Goal: Task Accomplishment & Management: Use online tool/utility

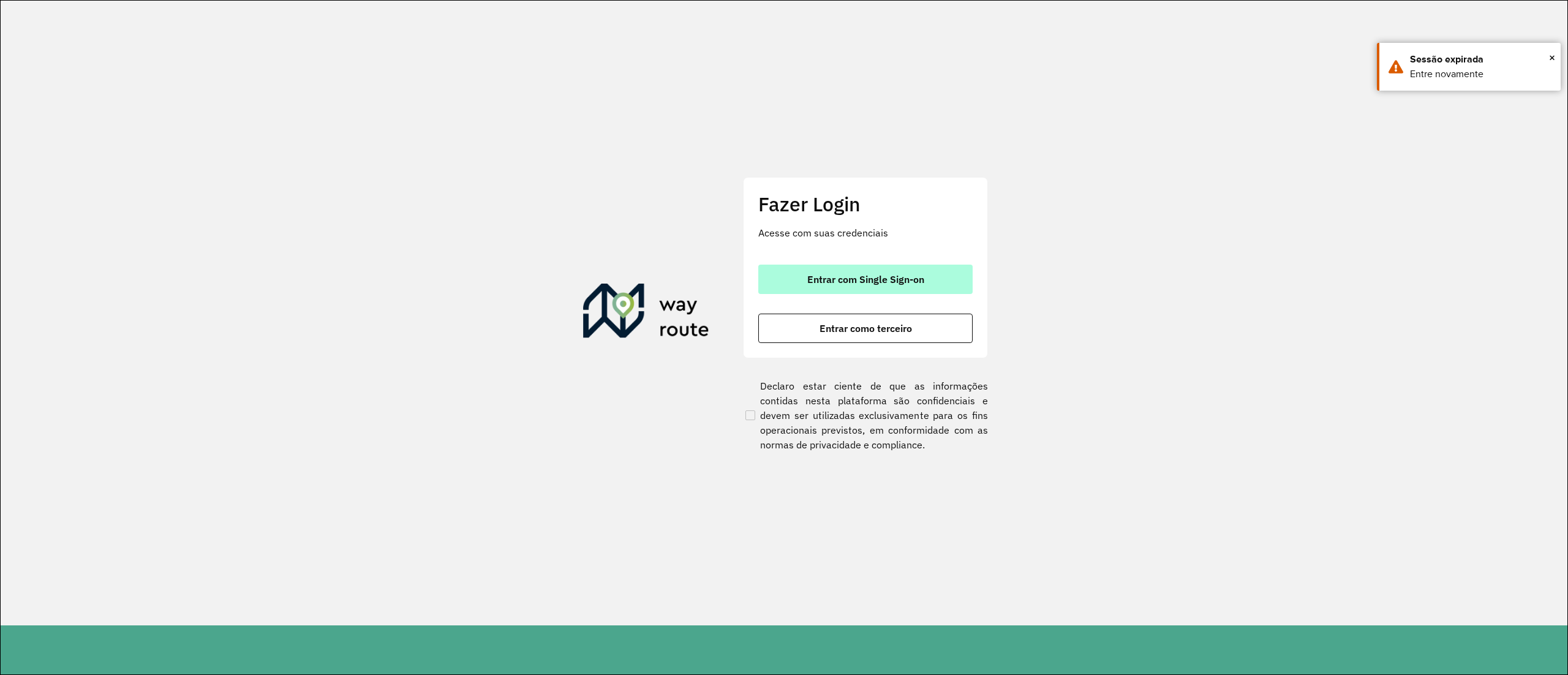
click at [828, 289] on button "Entrar com Single Sign-on" at bounding box center [865, 279] width 215 height 29
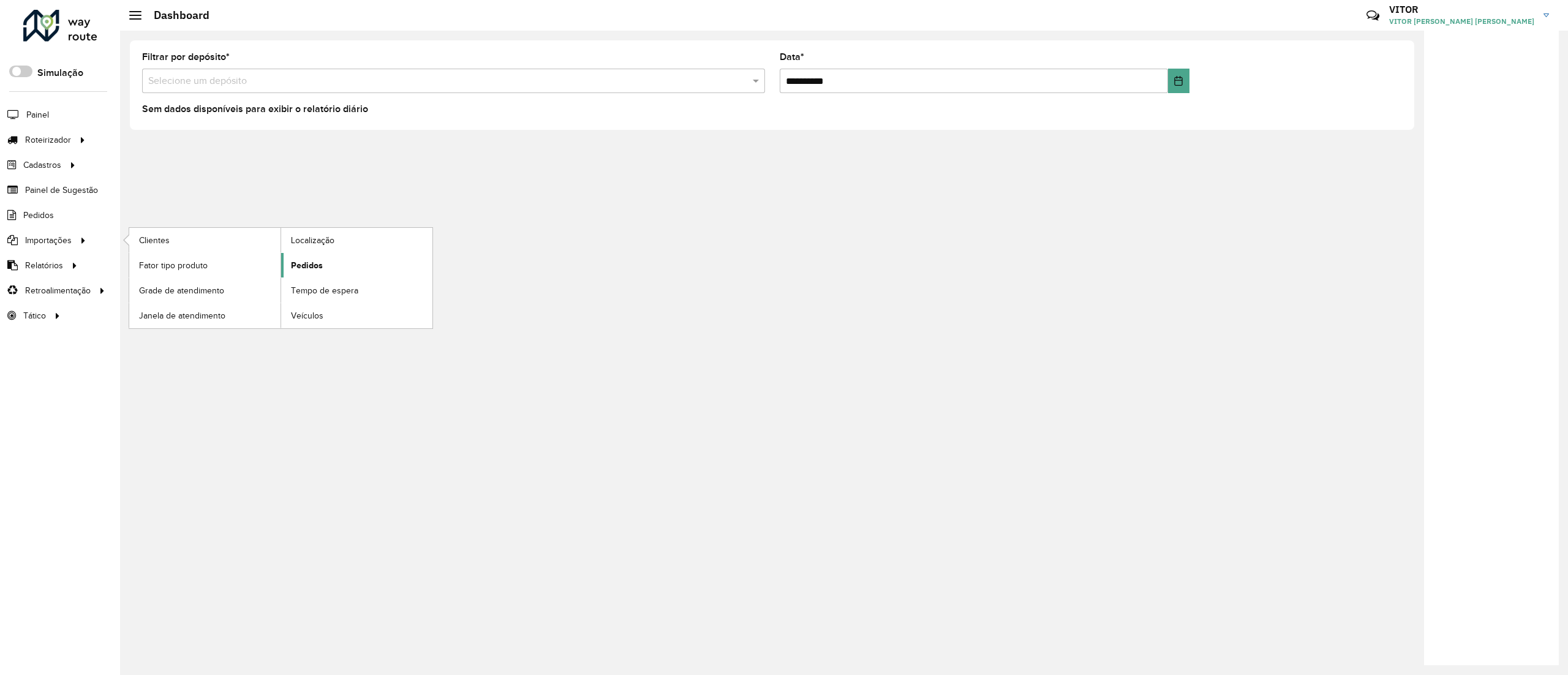
click at [323, 254] on link "Pedidos" at bounding box center [356, 265] width 151 height 24
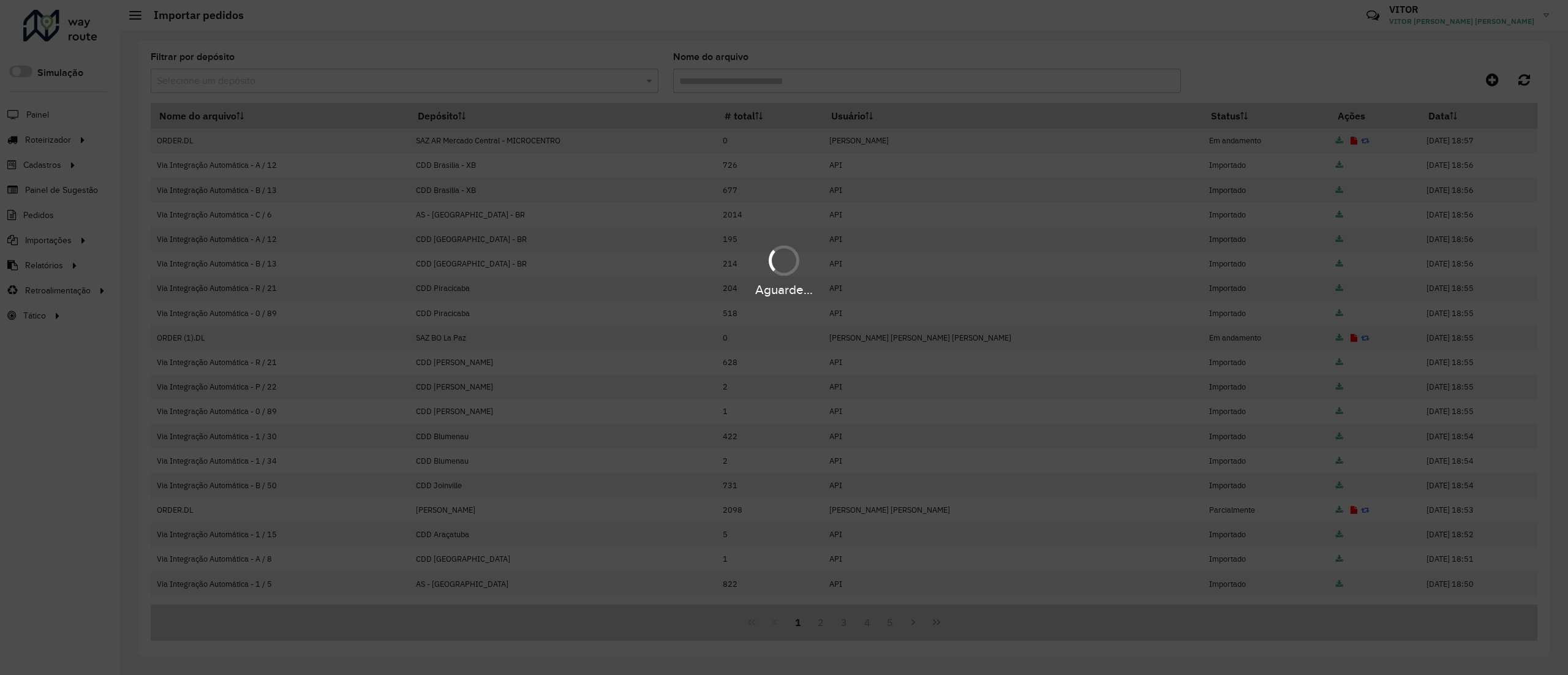
click at [590, 87] on div "Aguarde..." at bounding box center [784, 337] width 1568 height 675
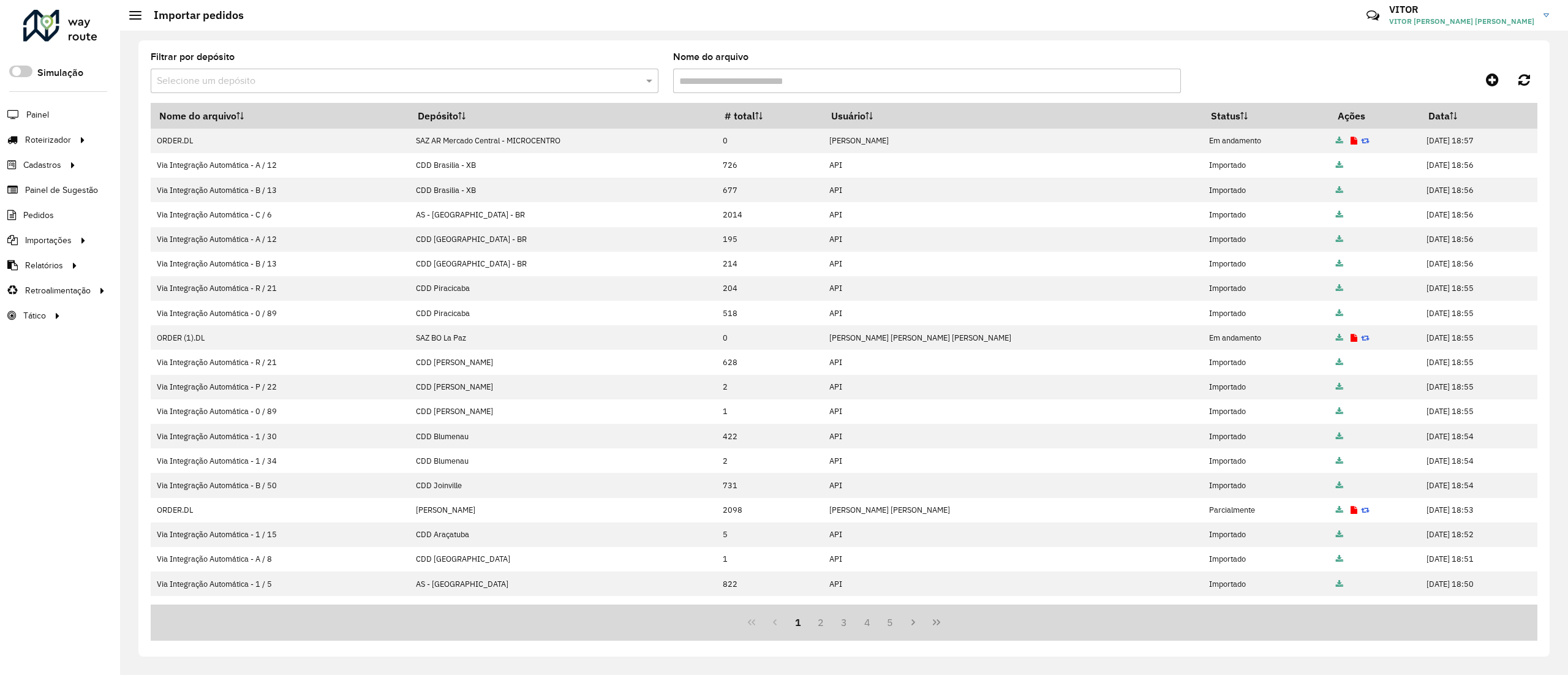
click at [590, 87] on input "text" at bounding box center [392, 82] width 471 height 14
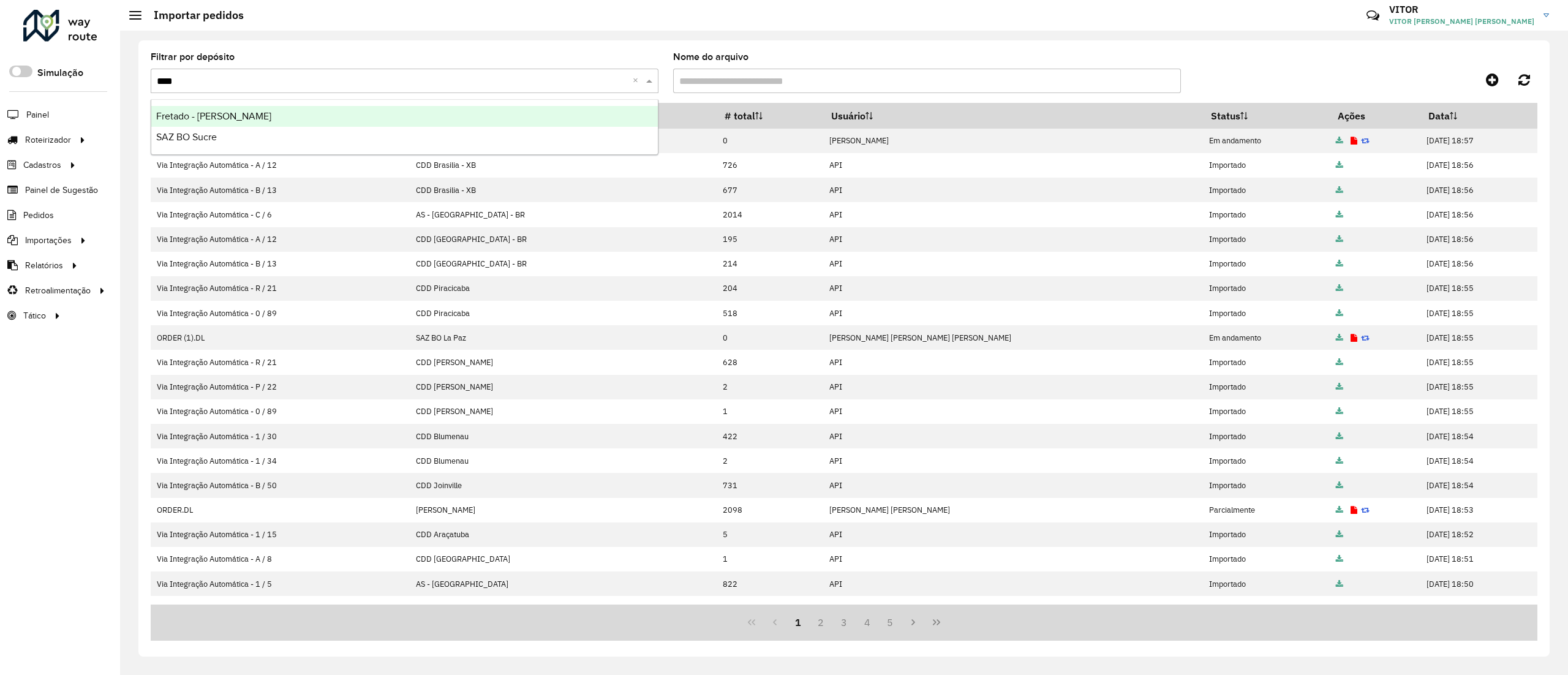
type input "*****"
click at [466, 108] on div "SAZ BO Sucre" at bounding box center [404, 116] width 506 height 21
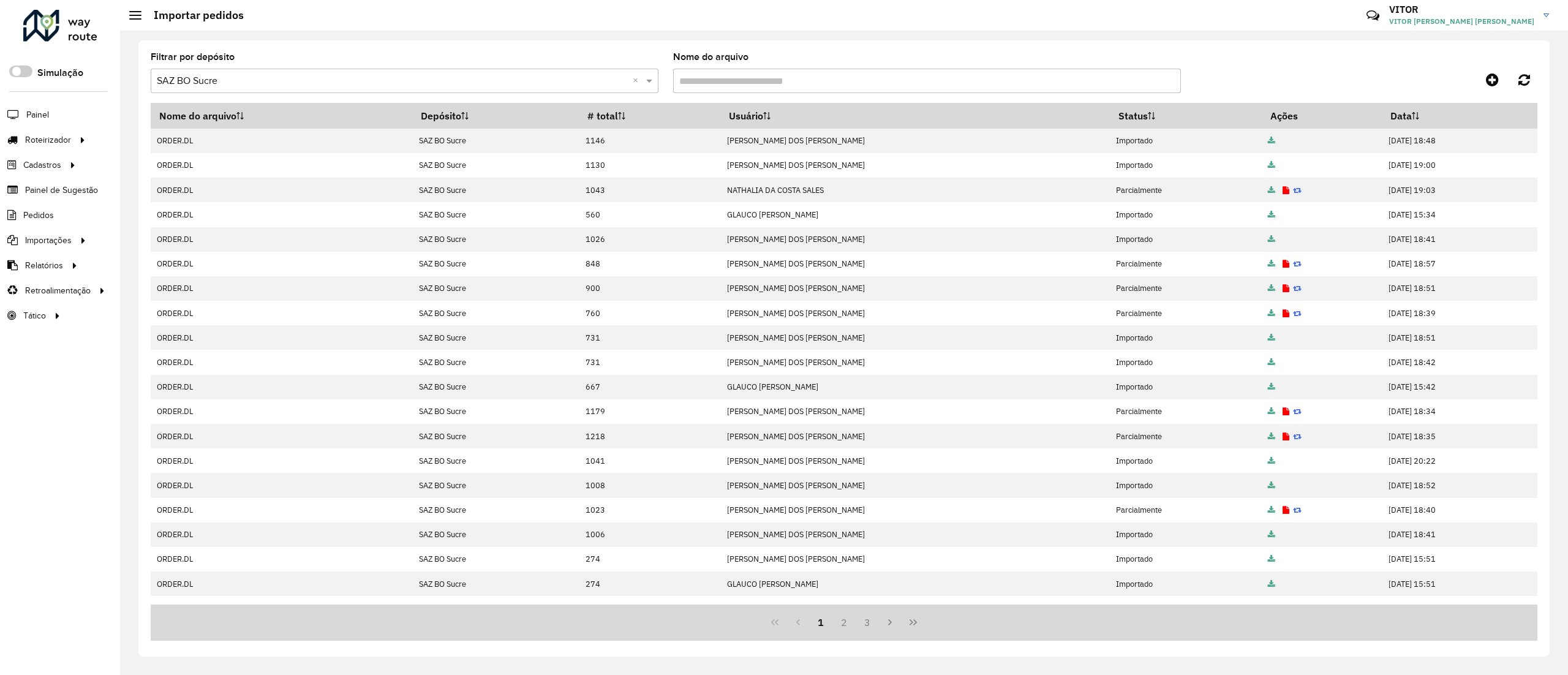
click at [98, 21] on div "Roteirizador AmbevTech" at bounding box center [60, 28] width 120 height 36
click at [91, 22] on div at bounding box center [61, 25] width 74 height 32
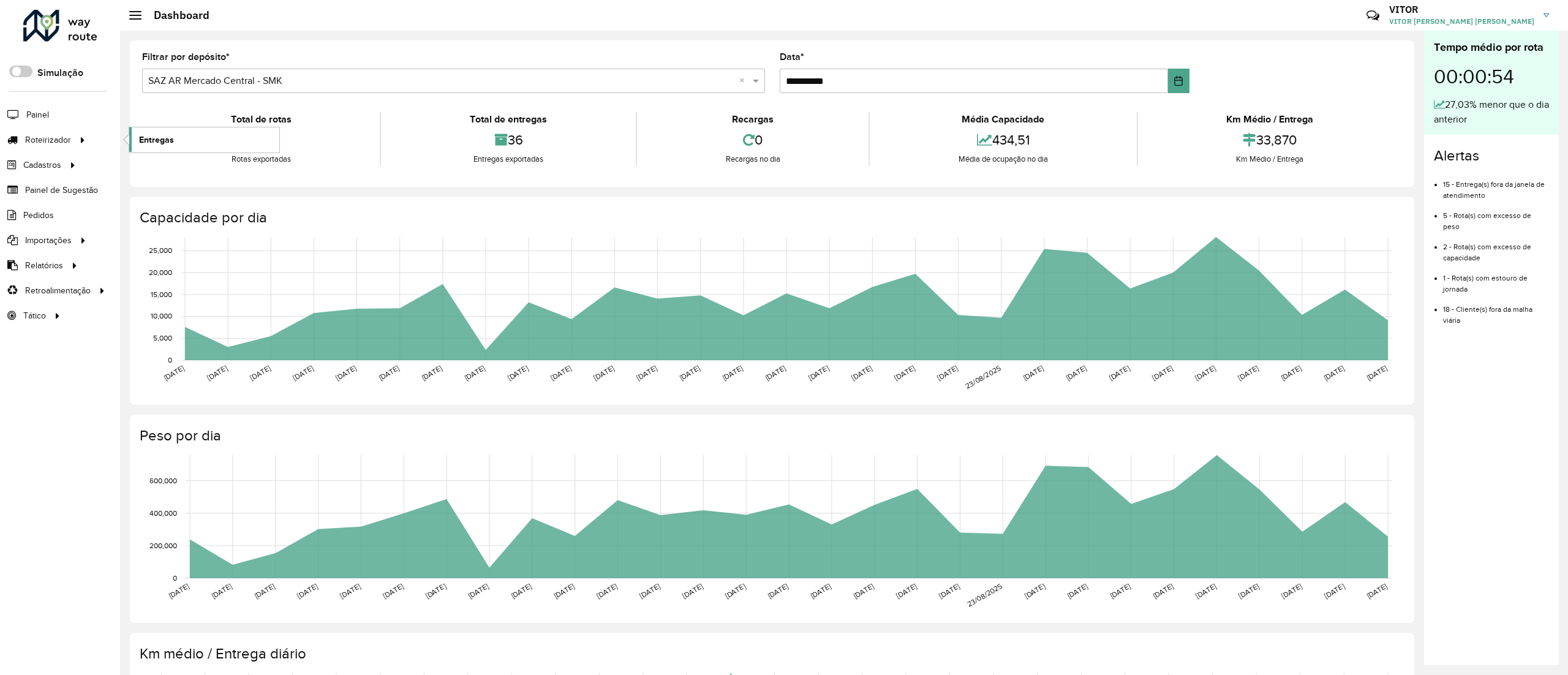
click at [152, 140] on span "Entregas" at bounding box center [157, 140] width 35 height 13
click at [96, 36] on div at bounding box center [61, 25] width 74 height 32
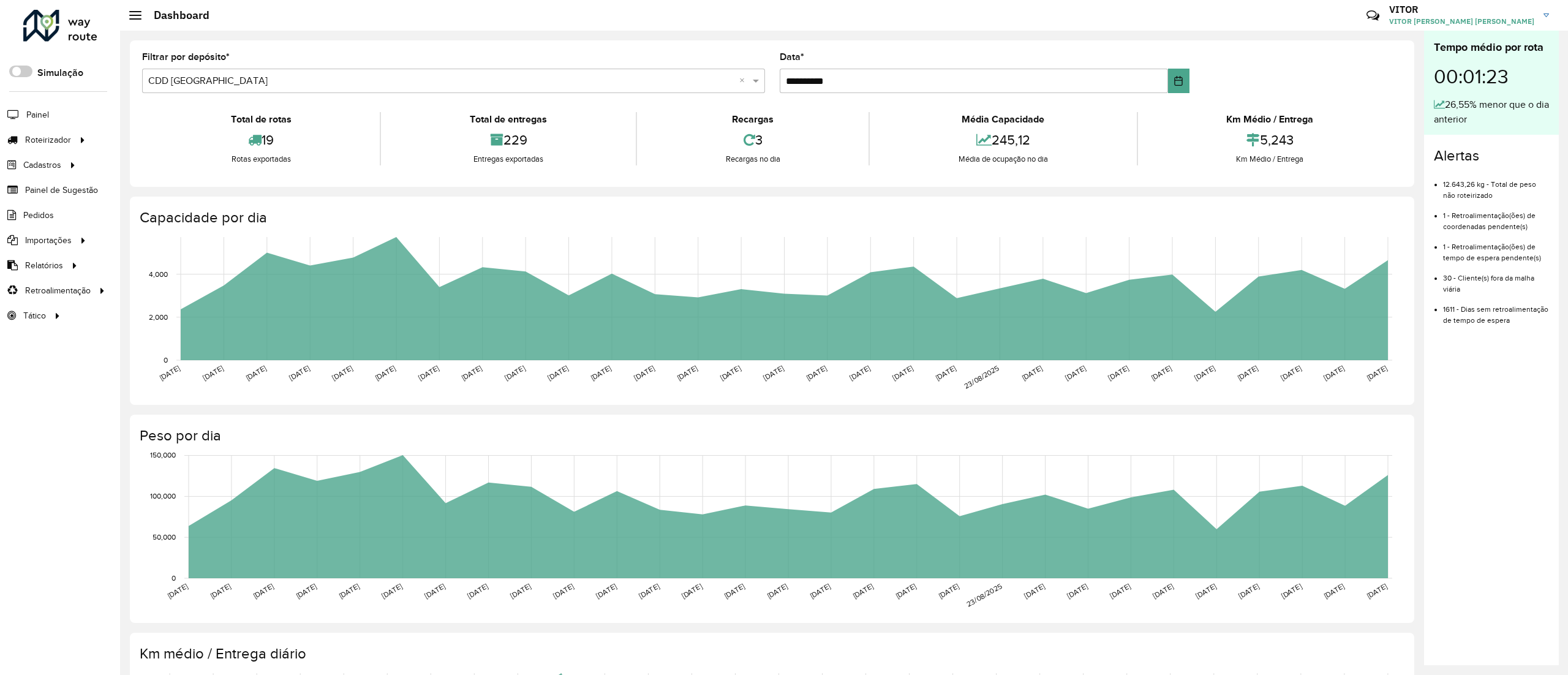
click at [79, 53] on div "Roteirizador AmbevTech Simulação Painel Roteirizador Entregas Cadastros Checkpo…" at bounding box center [60, 337] width 120 height 675
click at [72, 31] on div at bounding box center [61, 25] width 74 height 32
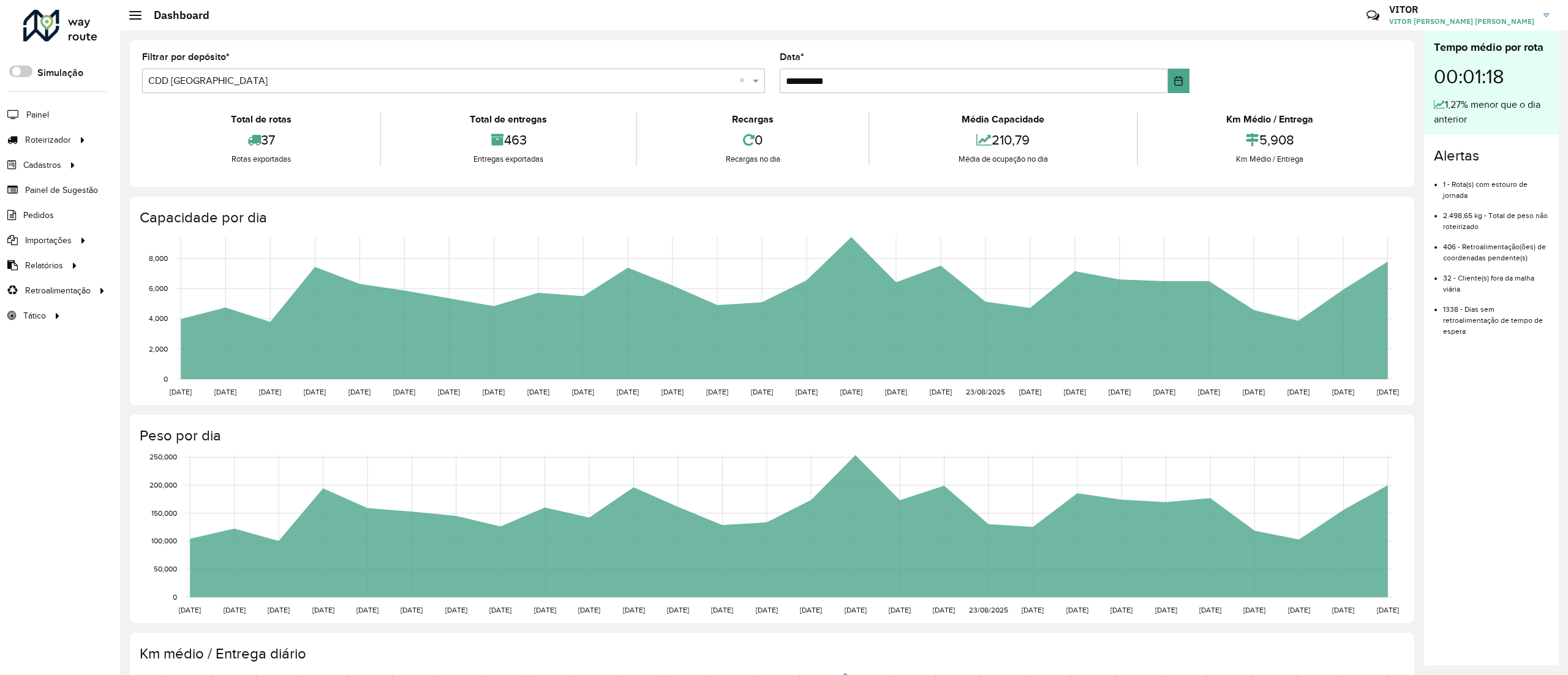
drag, startPoint x: 67, startPoint y: 46, endPoint x: 71, endPoint y: 38, distance: 8.9
click at [71, 38] on div "Roteirizador AmbevTech Simulação Painel Roteirizador Entregas Cadastros Checkpo…" at bounding box center [60, 337] width 120 height 675
click at [71, 38] on div at bounding box center [61, 25] width 74 height 32
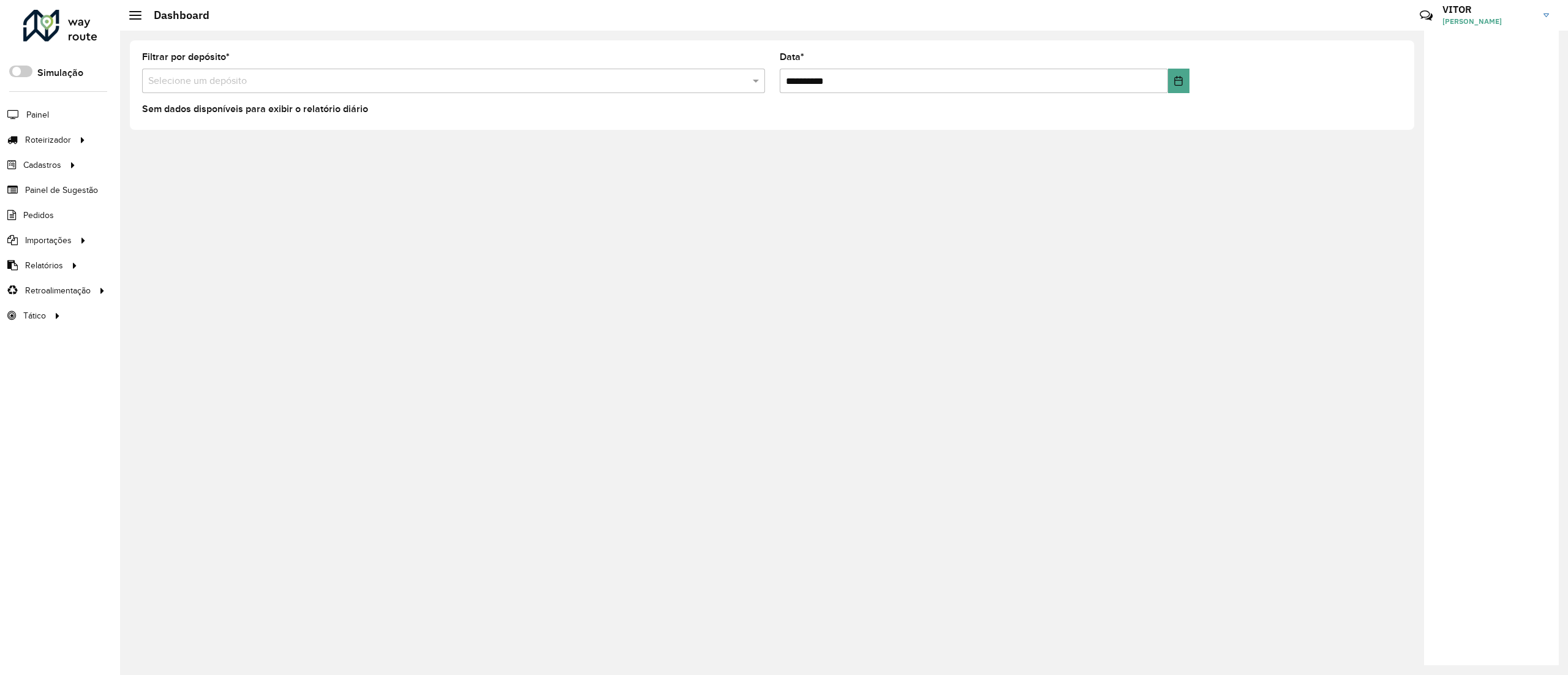
click at [15, 32] on div "Roteirizador AmbevTech" at bounding box center [60, 28] width 120 height 36
click at [77, 41] on div at bounding box center [61, 25] width 74 height 32
click at [397, 267] on div "**********" at bounding box center [844, 352] width 1448 height 644
click at [149, 149] on link "Entregas" at bounding box center [205, 140] width 150 height 24
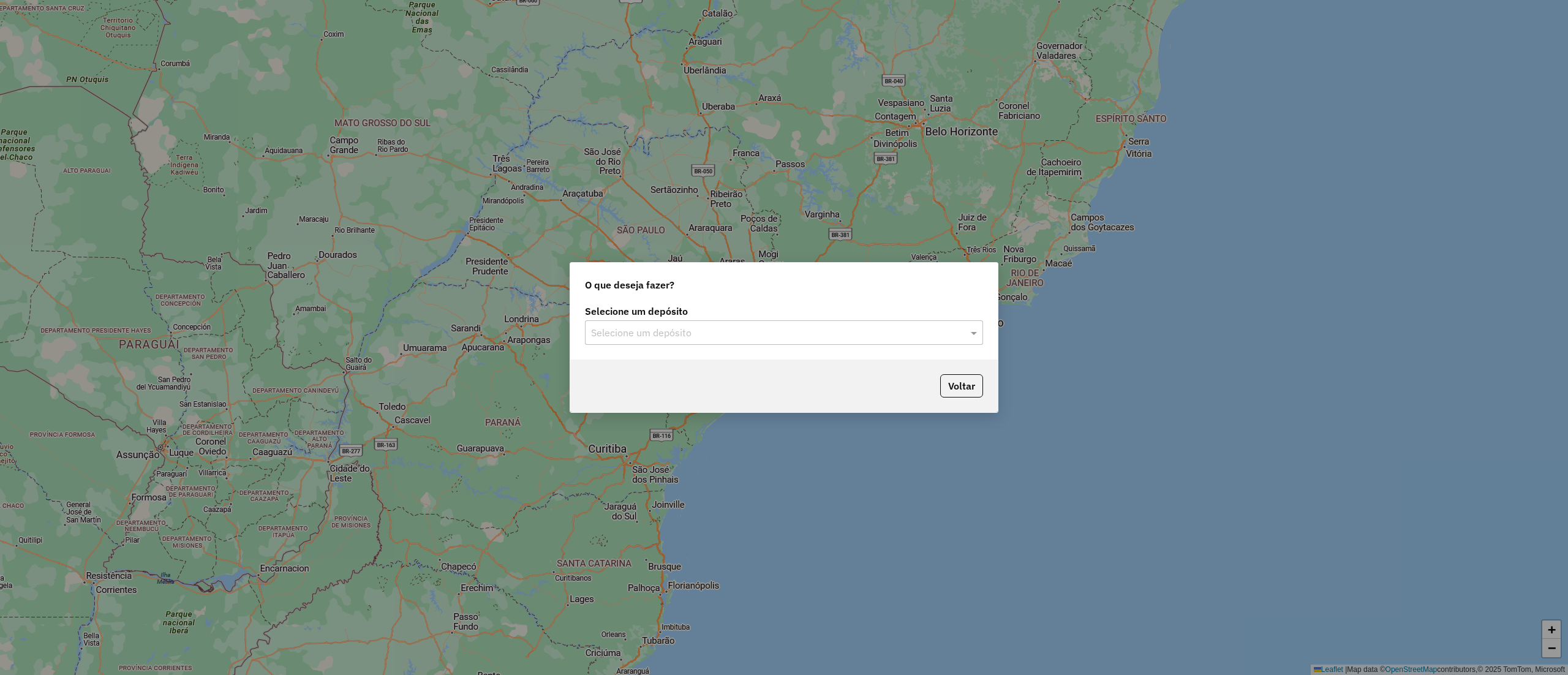
click at [796, 344] on div "Selecione um depósito" at bounding box center [784, 333] width 399 height 24
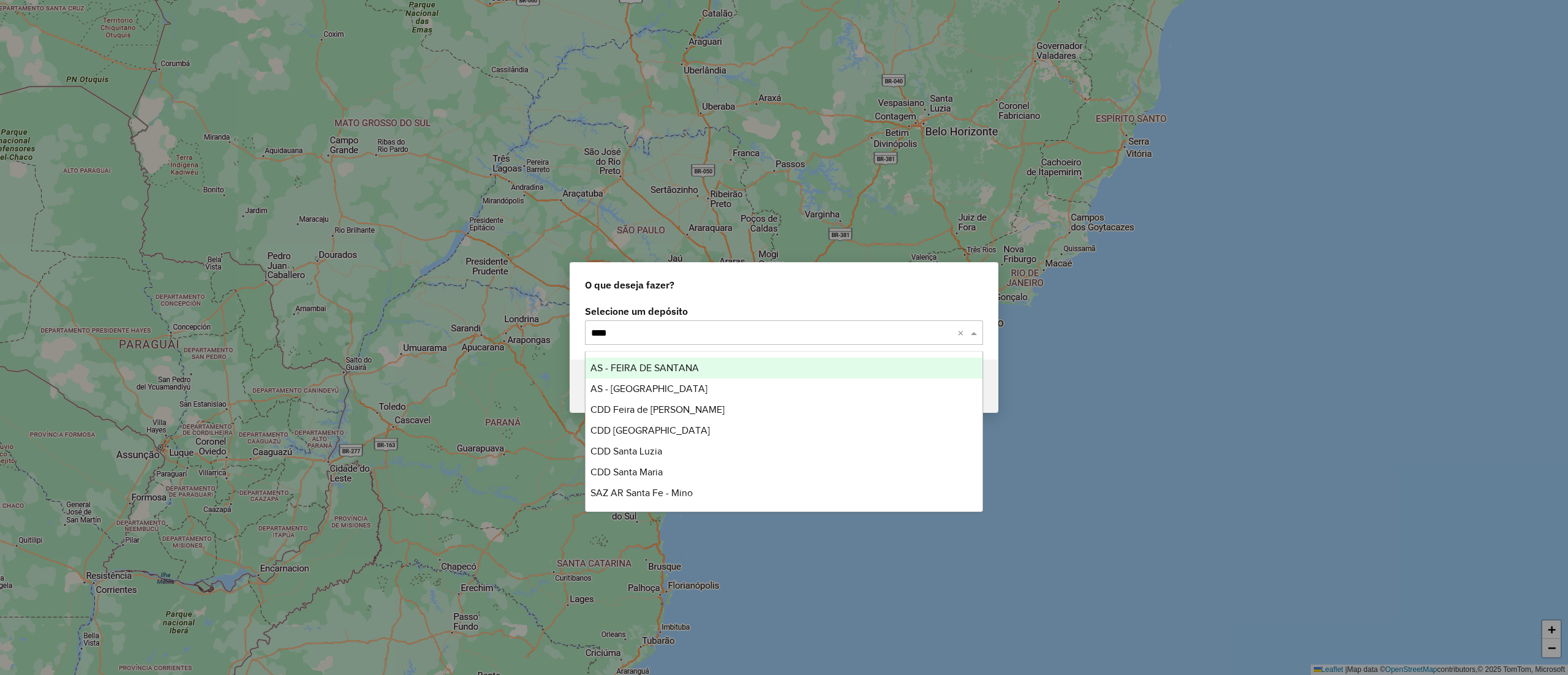
type input "*****"
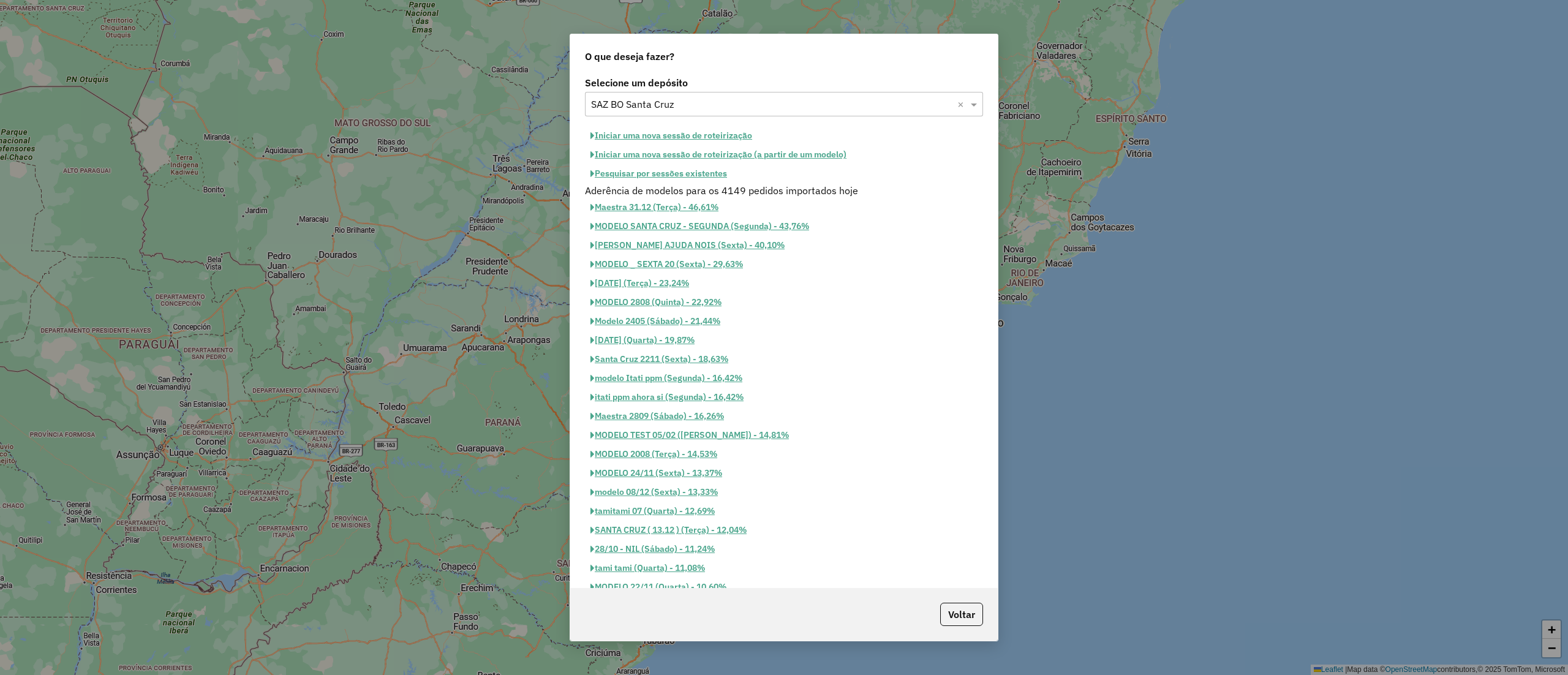
click at [658, 178] on button "Pesquisar por sessões existentes" at bounding box center [659, 173] width 148 height 19
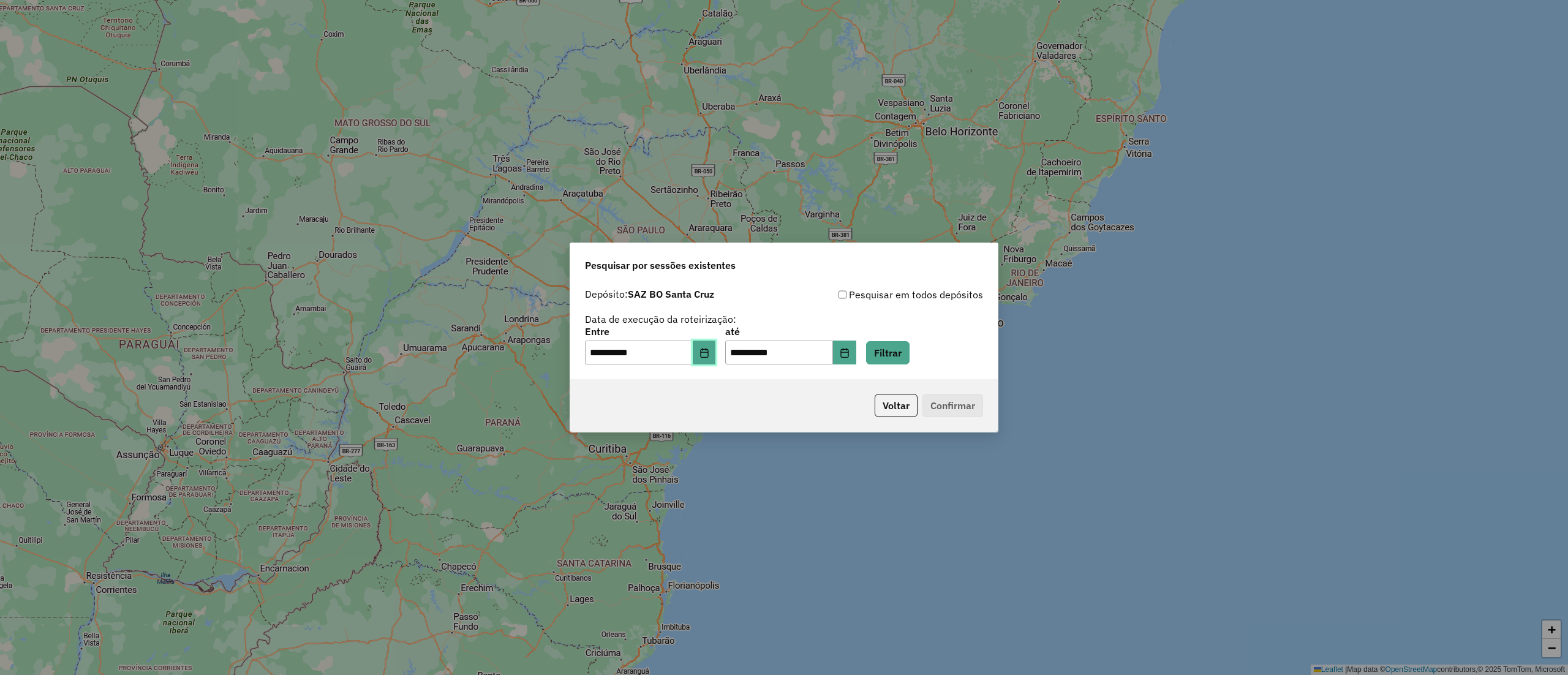
click at [709, 348] on icon "Choose Date" at bounding box center [704, 352] width 10 height 10
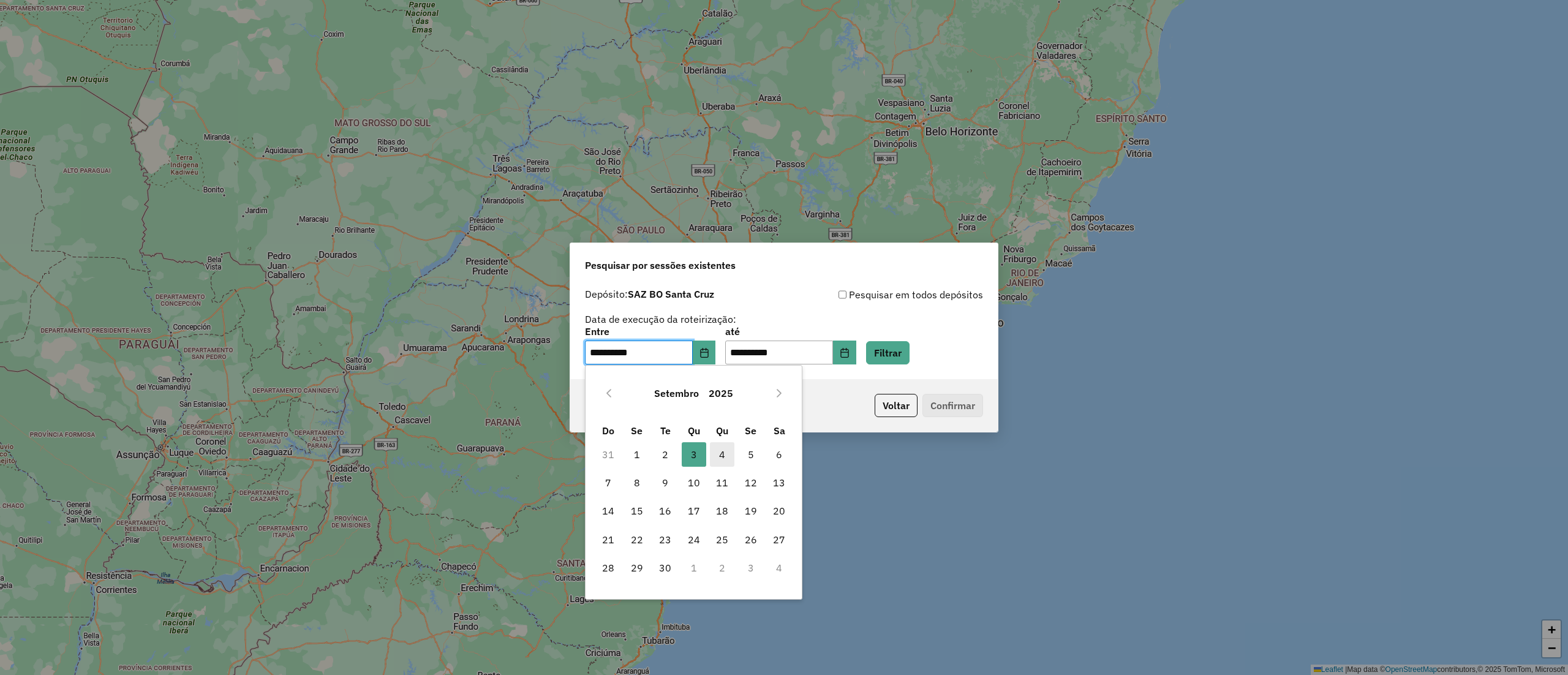
click at [719, 460] on span "4" at bounding box center [722, 454] width 24 height 24
type input "**********"
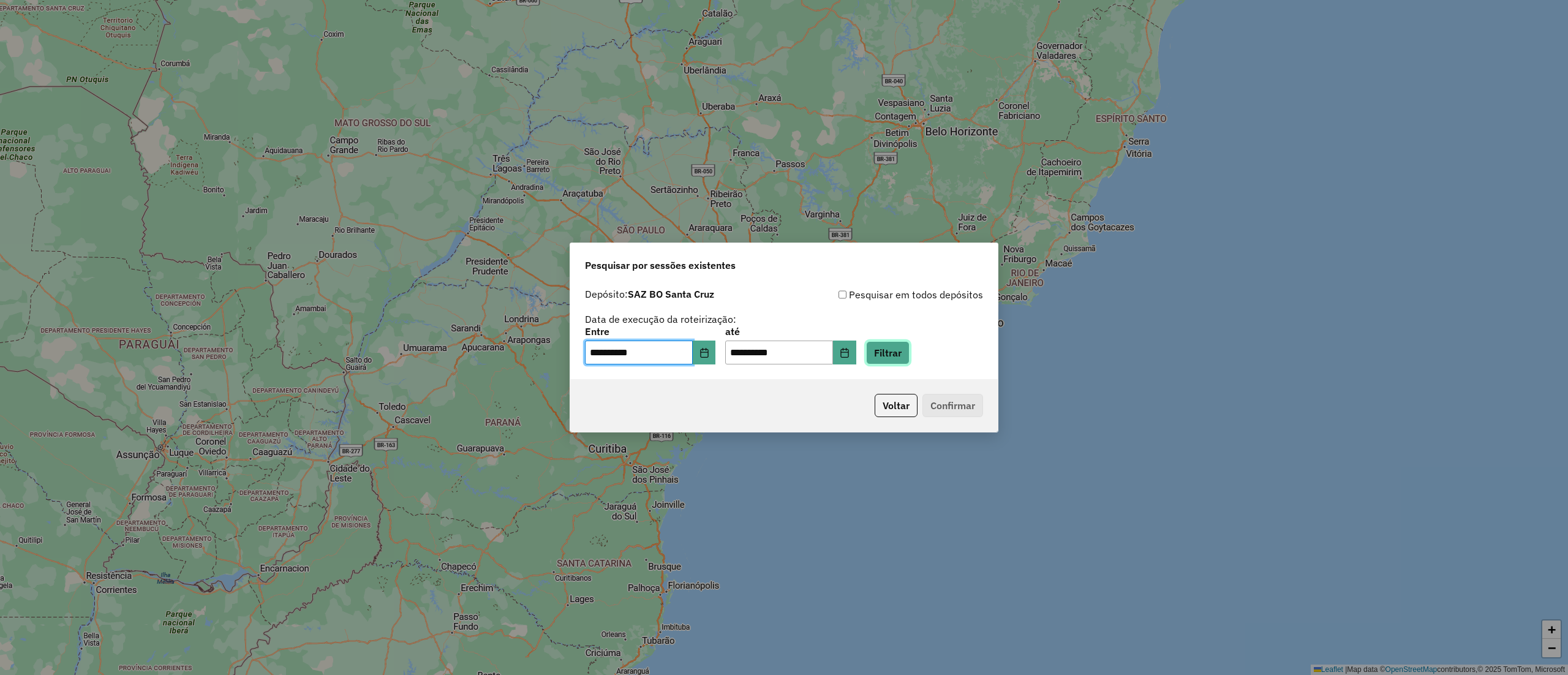
click at [909, 352] on button "Filtrar" at bounding box center [888, 353] width 43 height 24
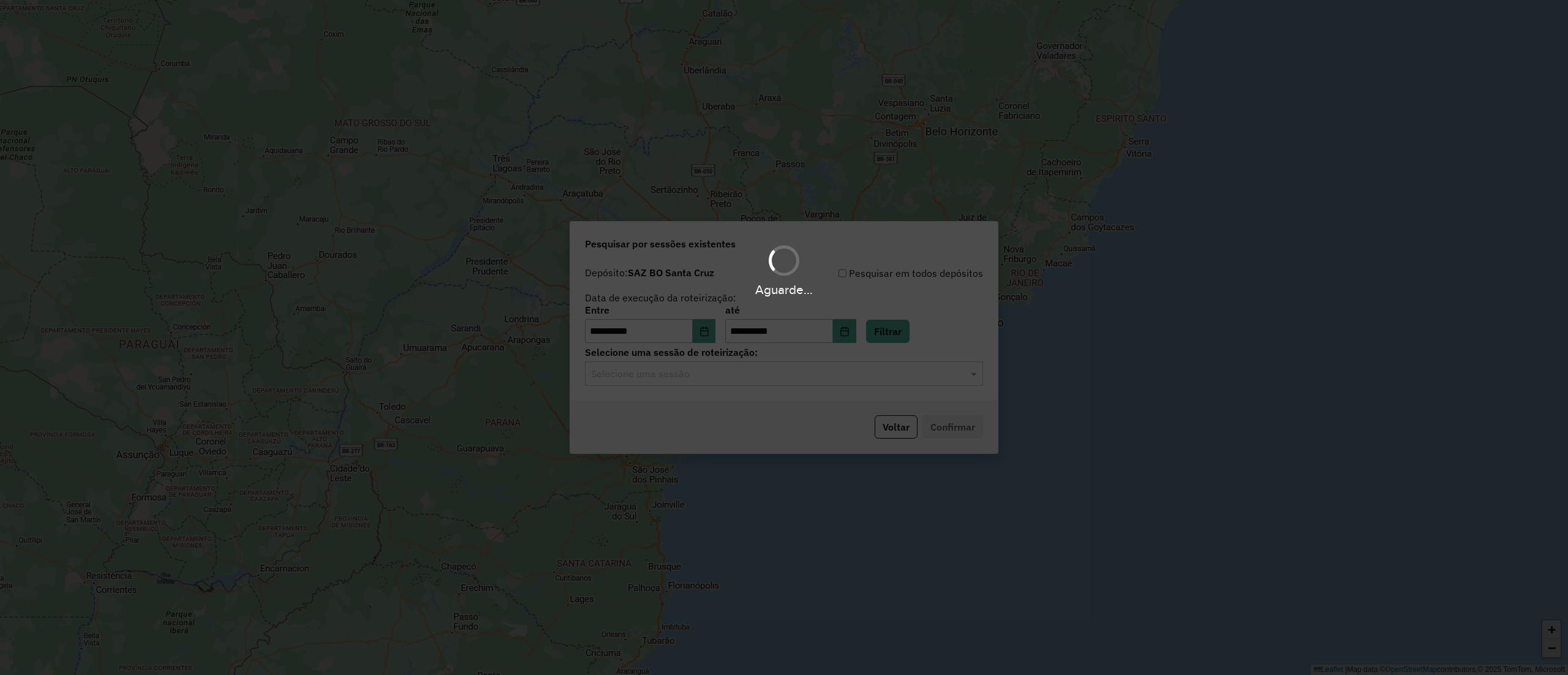
click at [861, 380] on div "Aguarde..." at bounding box center [784, 337] width 1568 height 675
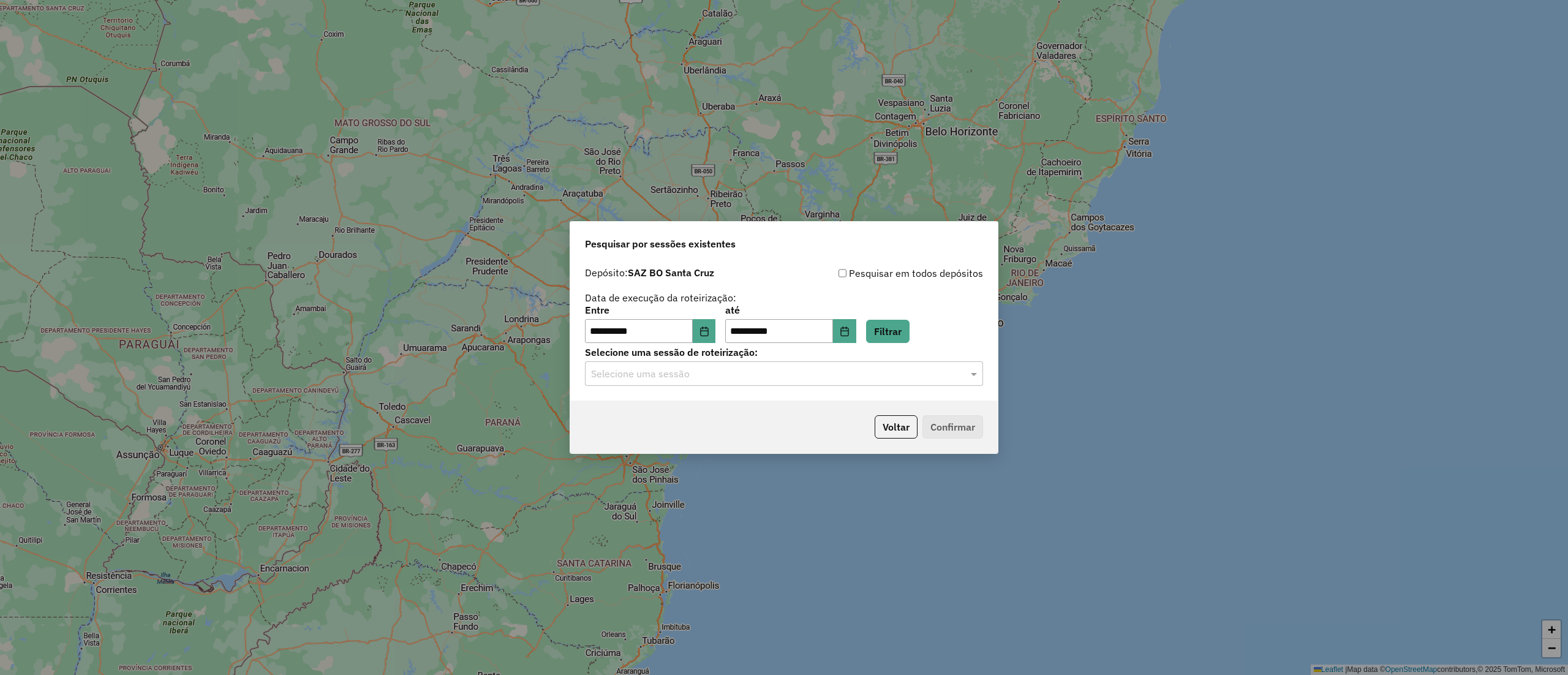
click at [863, 380] on input "text" at bounding box center [772, 374] width 361 height 14
click at [854, 401] on div "1259195 - 04/09/2025 19:06" at bounding box center [784, 410] width 397 height 21
click at [985, 429] on div "Voltar Confirmar" at bounding box center [784, 427] width 428 height 53
click at [976, 426] on button "Confirmar" at bounding box center [952, 428] width 61 height 24
click at [882, 431] on button "Voltar" at bounding box center [896, 428] width 43 height 24
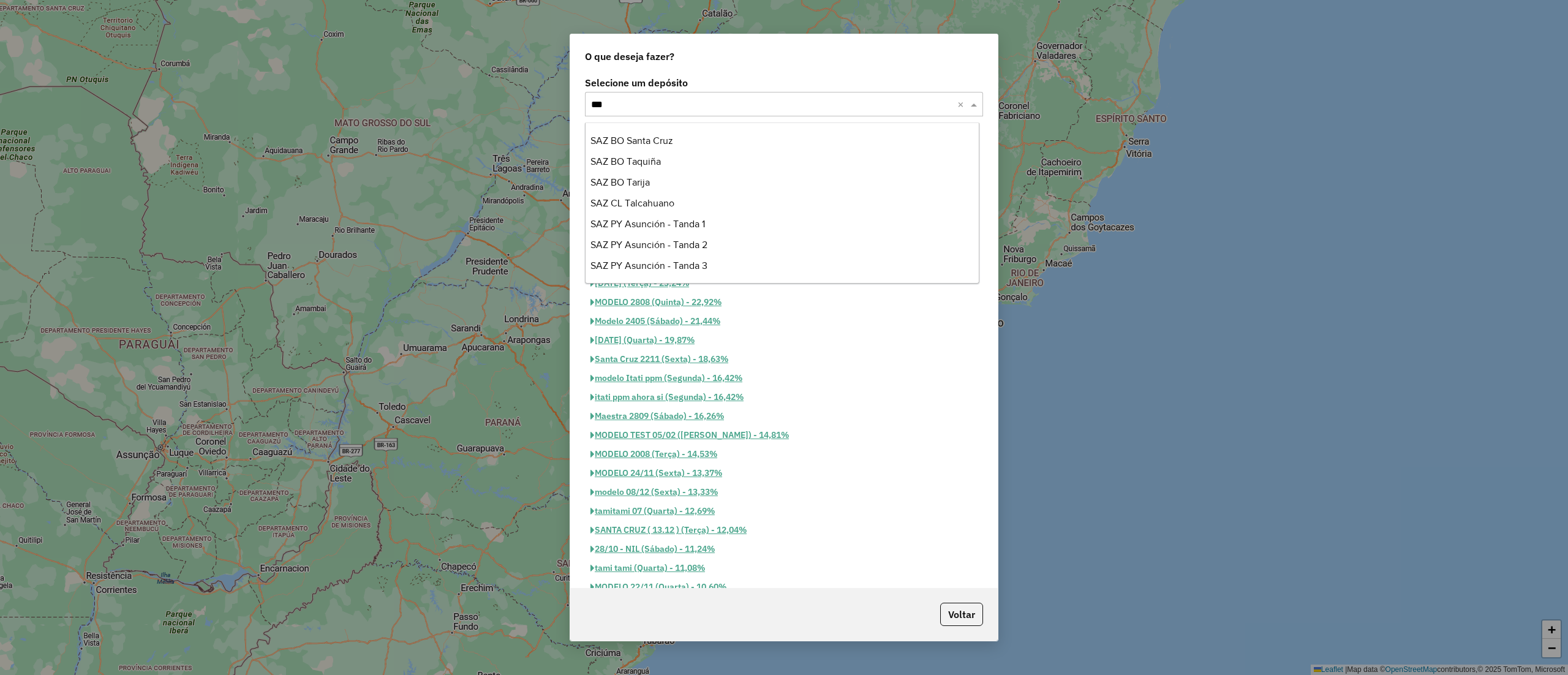
scroll to position [0, 0]
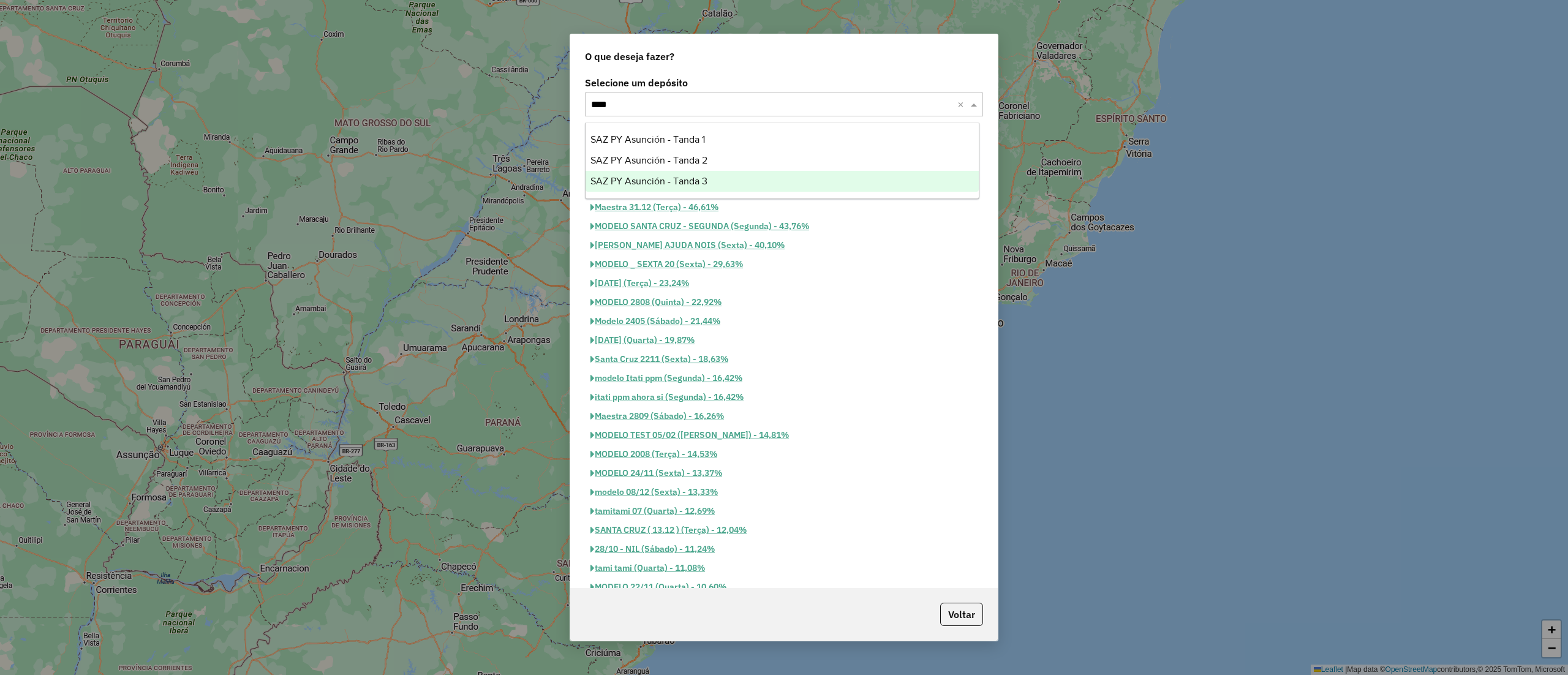
type input "*****"
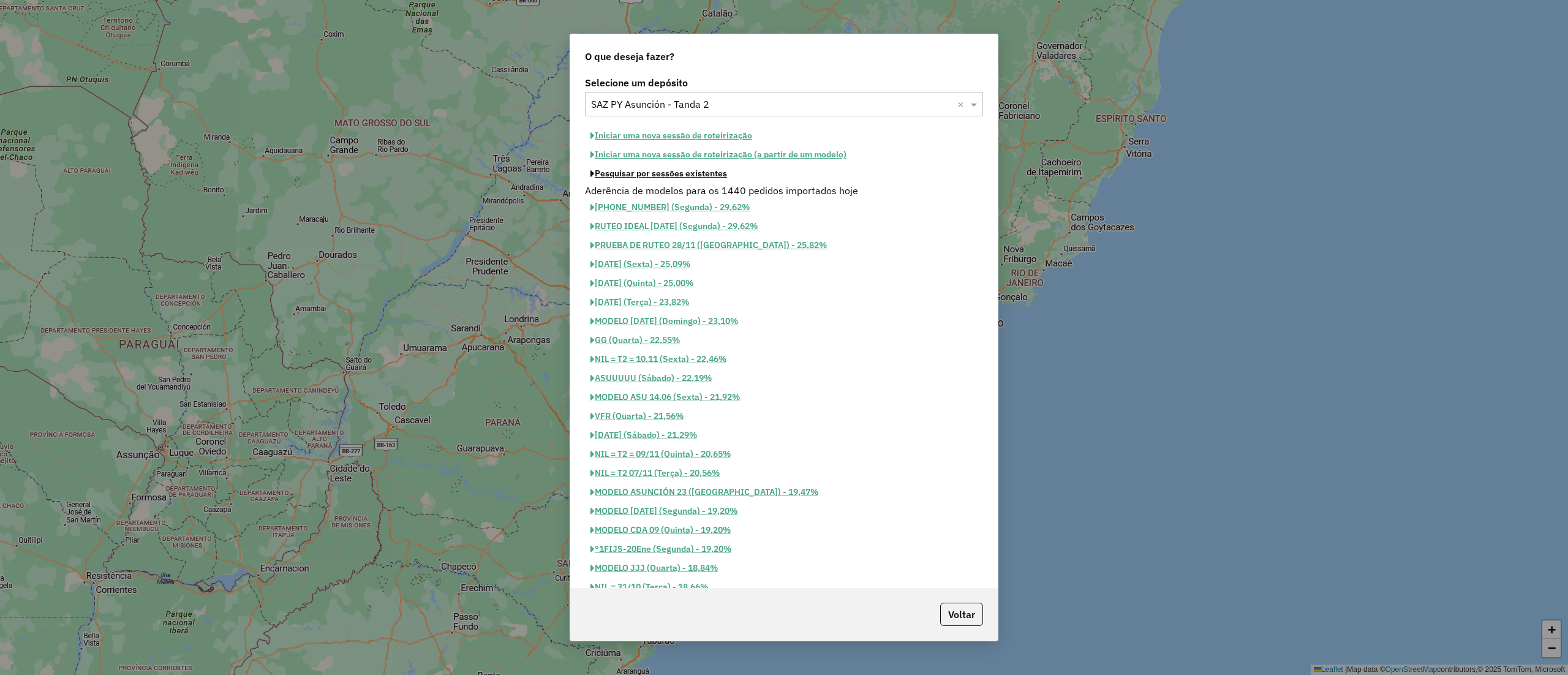
click at [706, 175] on button "Pesquisar por sessões existentes" at bounding box center [659, 173] width 148 height 19
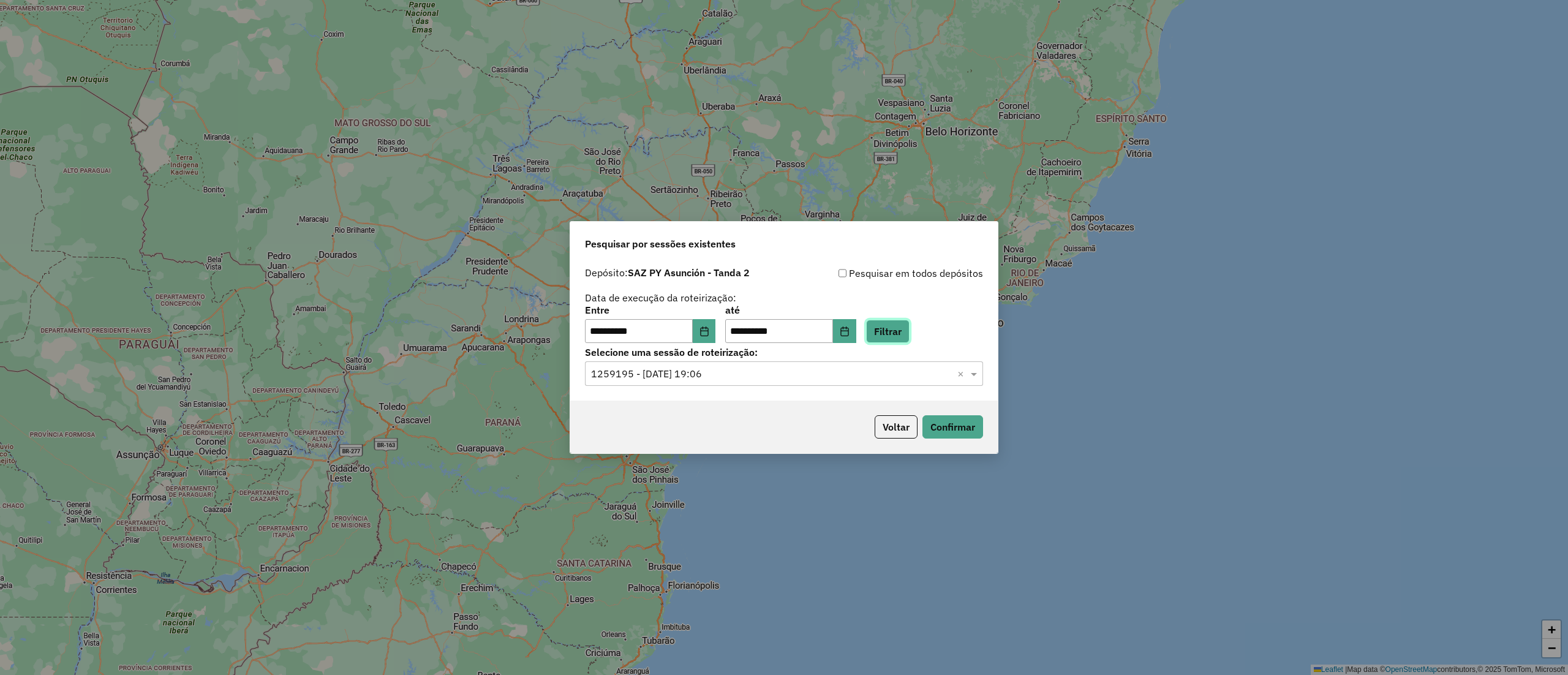
click at [886, 342] on button "Filtrar" at bounding box center [888, 332] width 43 height 24
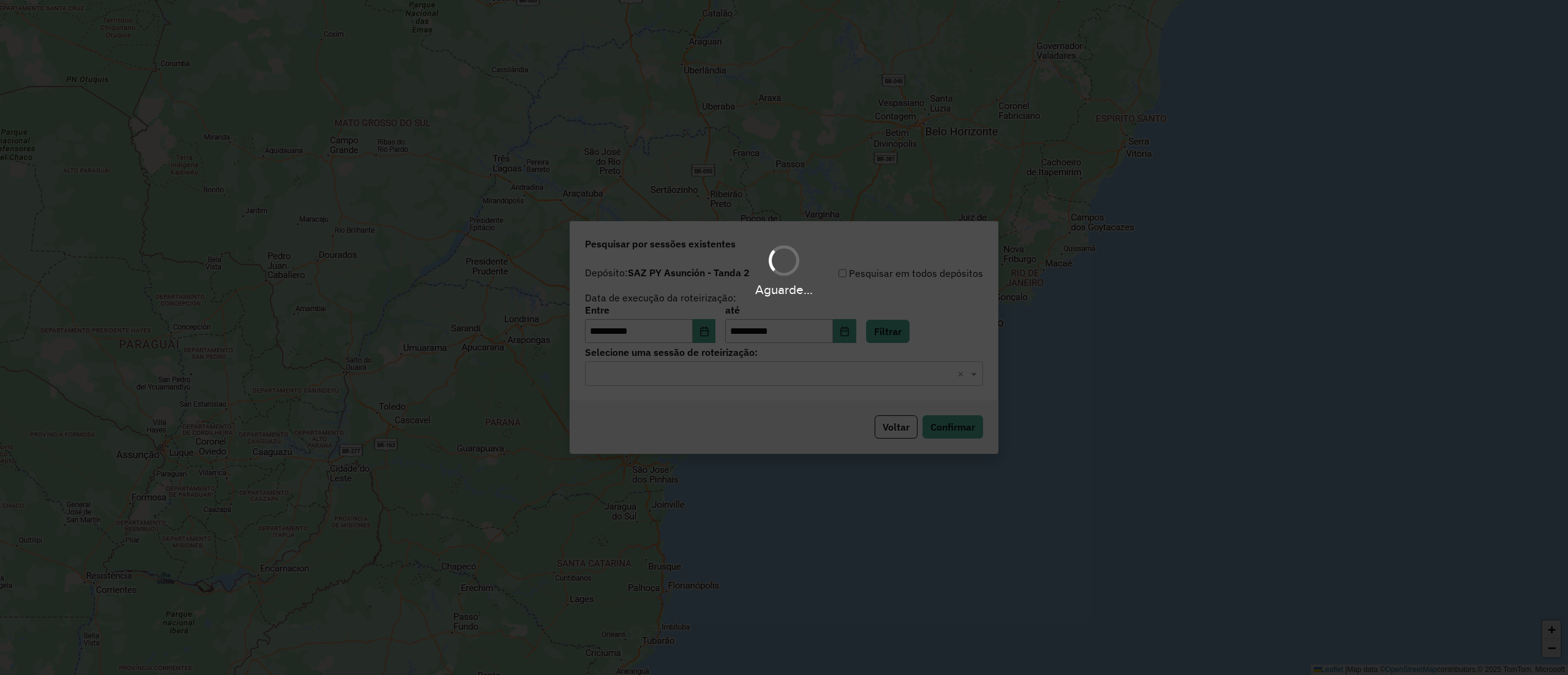
click at [769, 384] on hb-app "**********" at bounding box center [784, 337] width 1568 height 675
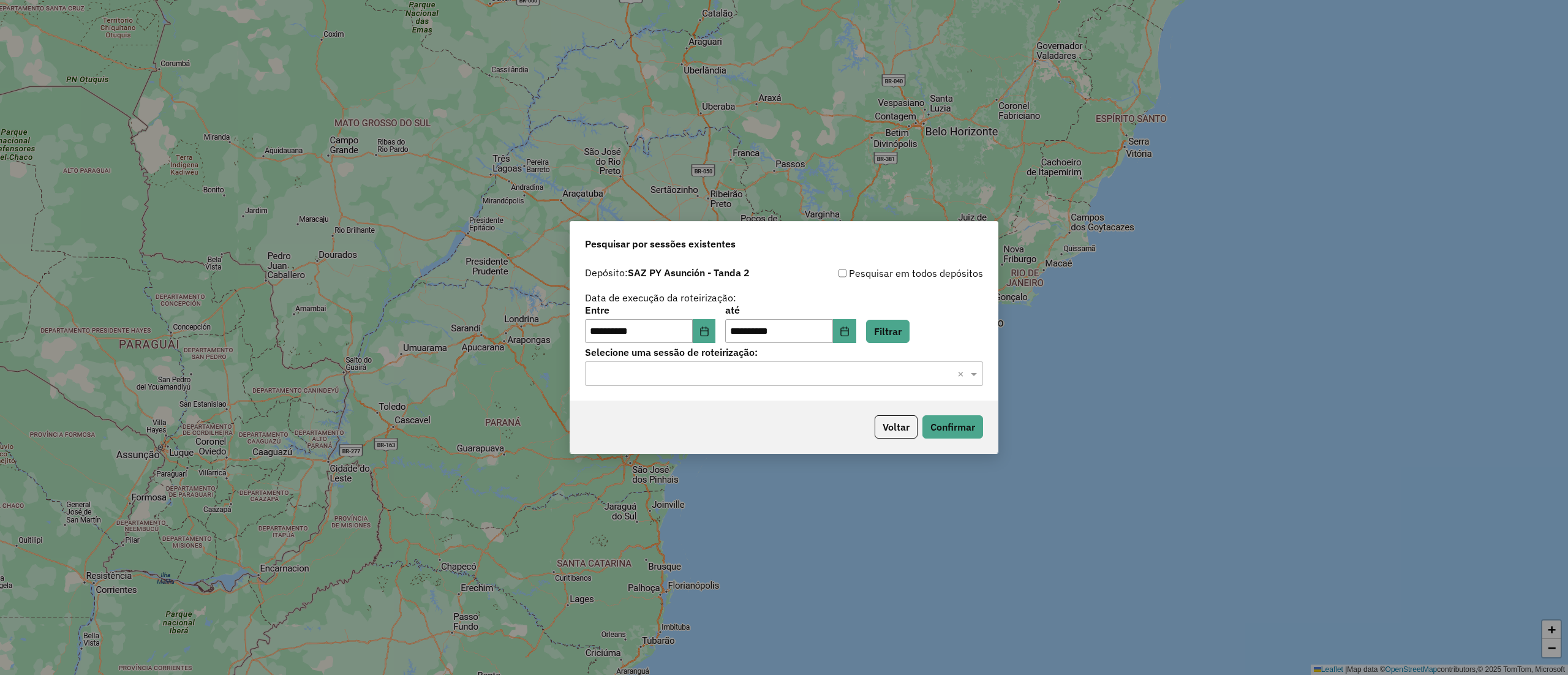
click at [767, 384] on div "Selecione uma sessão × ×" at bounding box center [784, 373] width 399 height 24
click at [767, 411] on div "1259289 - 04/09/2025 20:11" at bounding box center [784, 410] width 397 height 21
click at [922, 429] on button "Confirmar" at bounding box center [952, 428] width 61 height 24
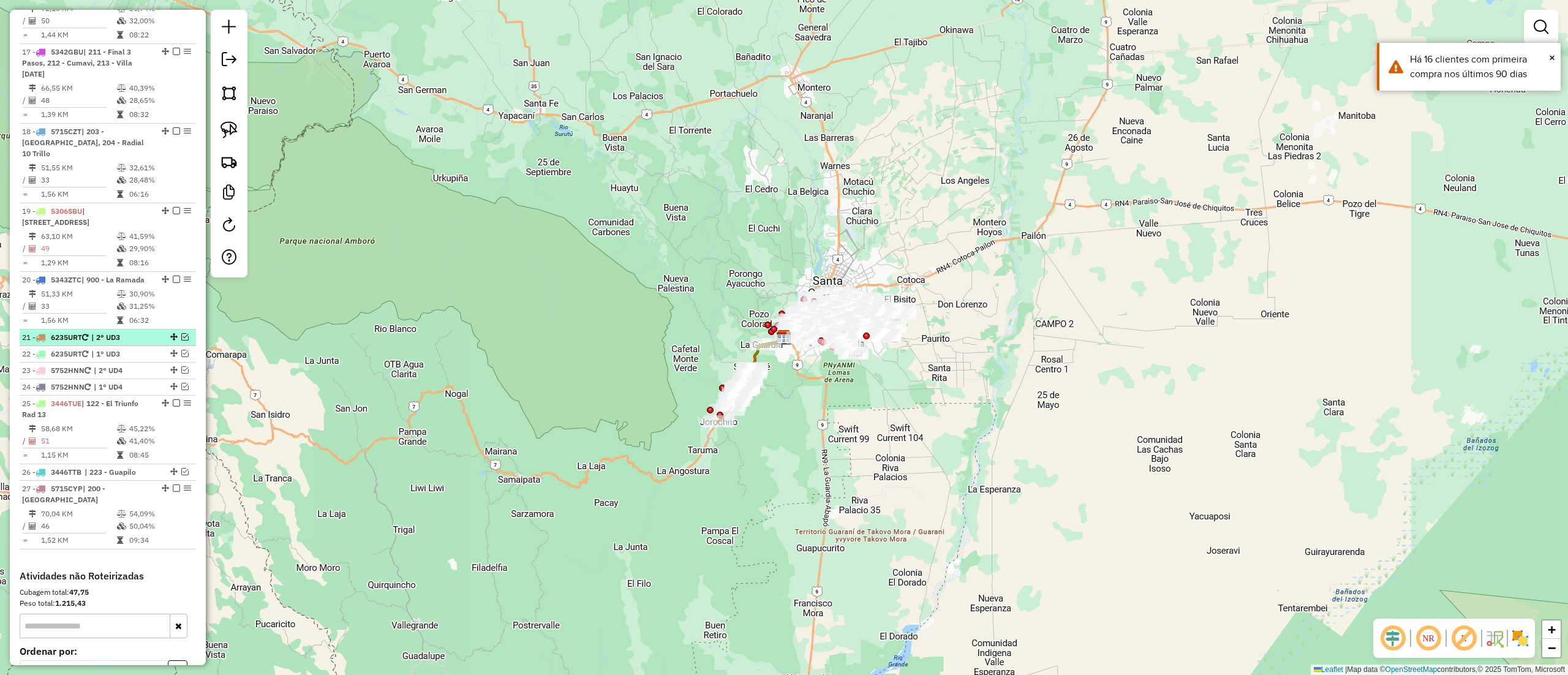
scroll to position [1127, 0]
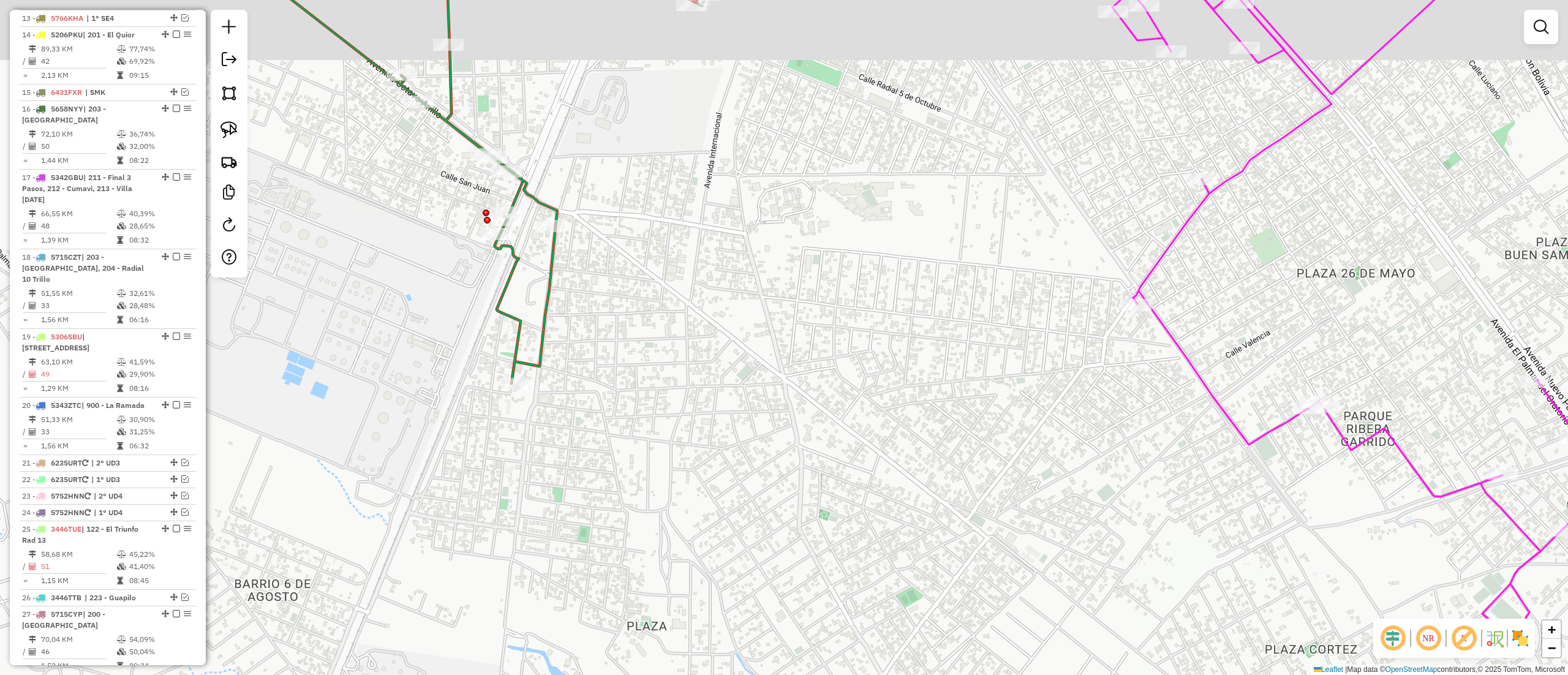
drag, startPoint x: 946, startPoint y: 274, endPoint x: 899, endPoint y: 436, distance: 168.7
click at [898, 437] on div "Janela de atendimento Grade de atendimento Capacidade Transportadoras Veículos …" at bounding box center [784, 337] width 1568 height 675
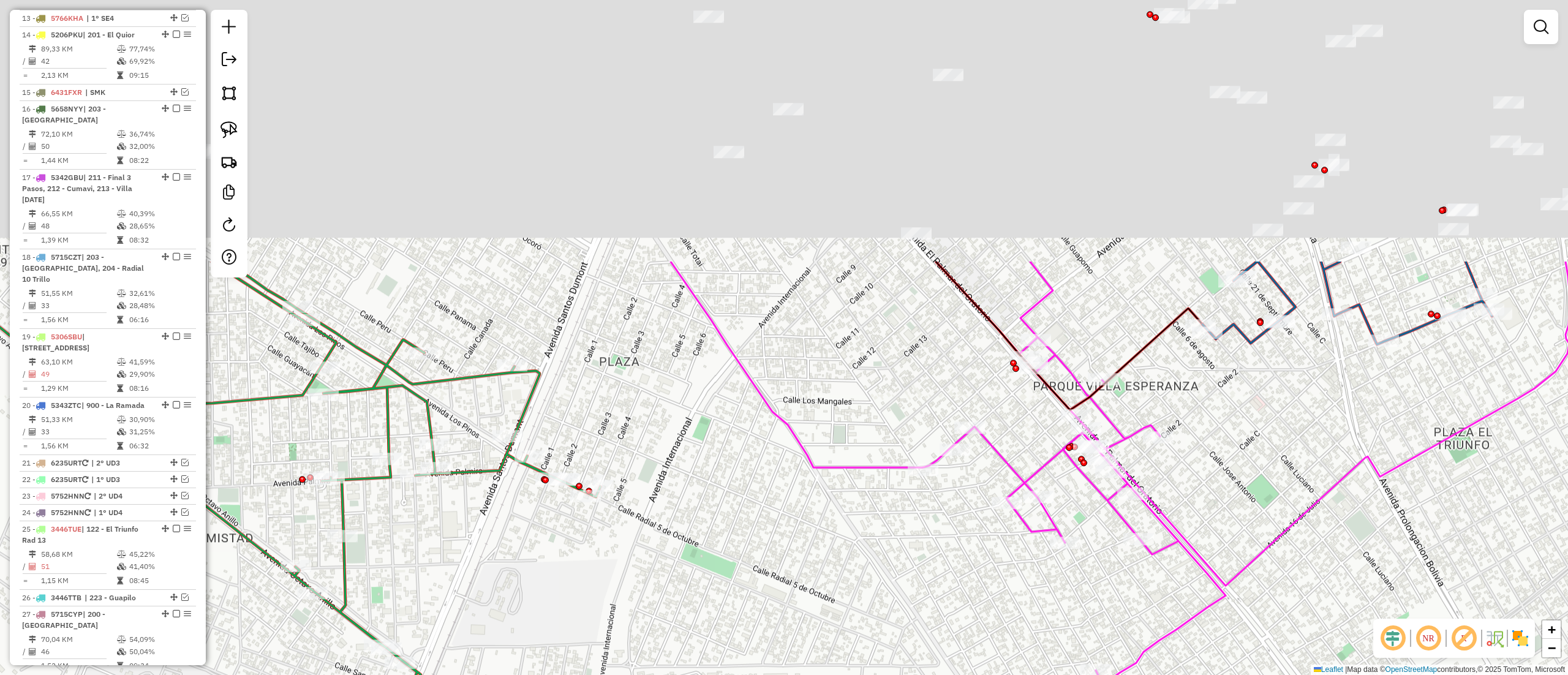
drag, startPoint x: 977, startPoint y: 385, endPoint x: 915, endPoint y: 618, distance: 241.1
click at [917, 620] on div "Janela de atendimento Grade de atendimento Capacidade Transportadoras Veículos …" at bounding box center [784, 337] width 1568 height 675
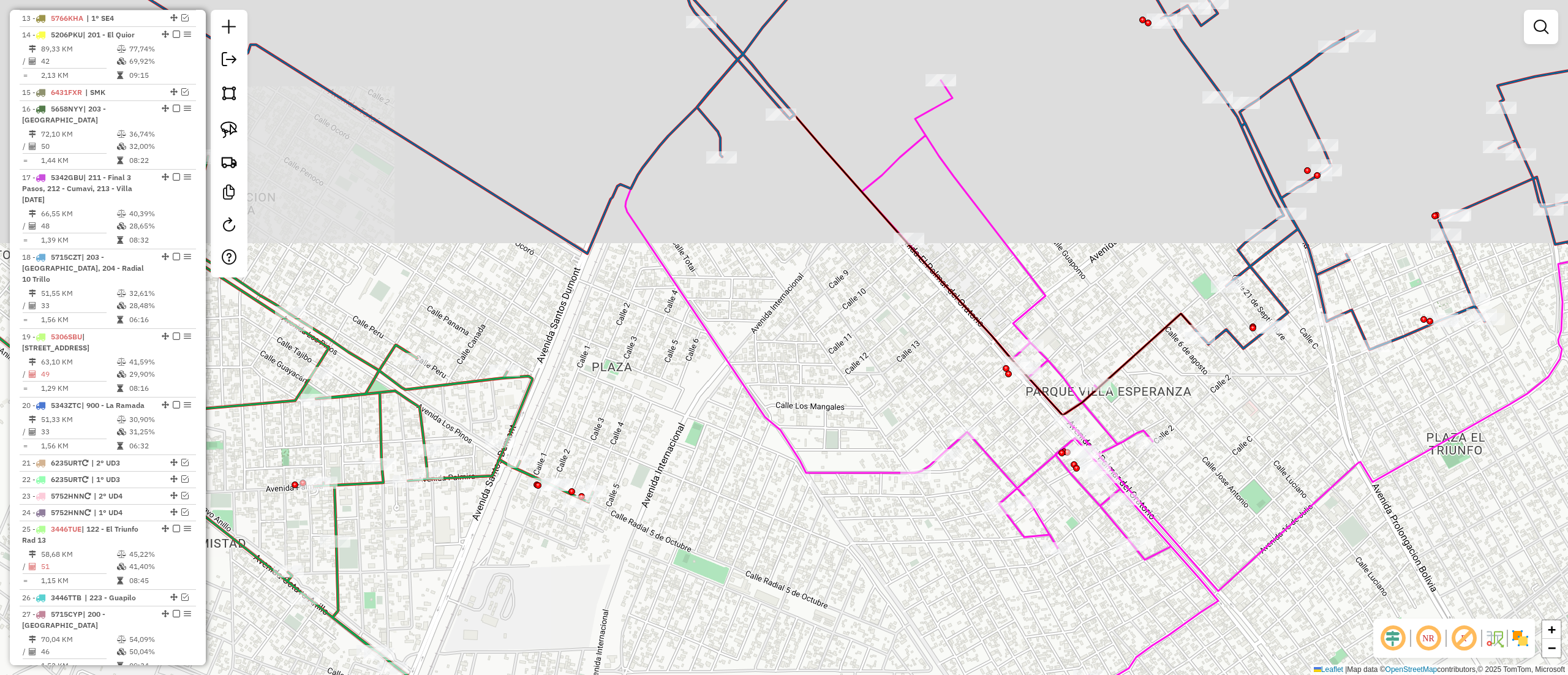
drag, startPoint x: 932, startPoint y: 406, endPoint x: 919, endPoint y: 469, distance: 64.3
click at [919, 469] on div "Rota 2 - Placa 5295INU 0000077311 - AMALIA LEON Janela de atendimento Grade de …" at bounding box center [784, 337] width 1568 height 675
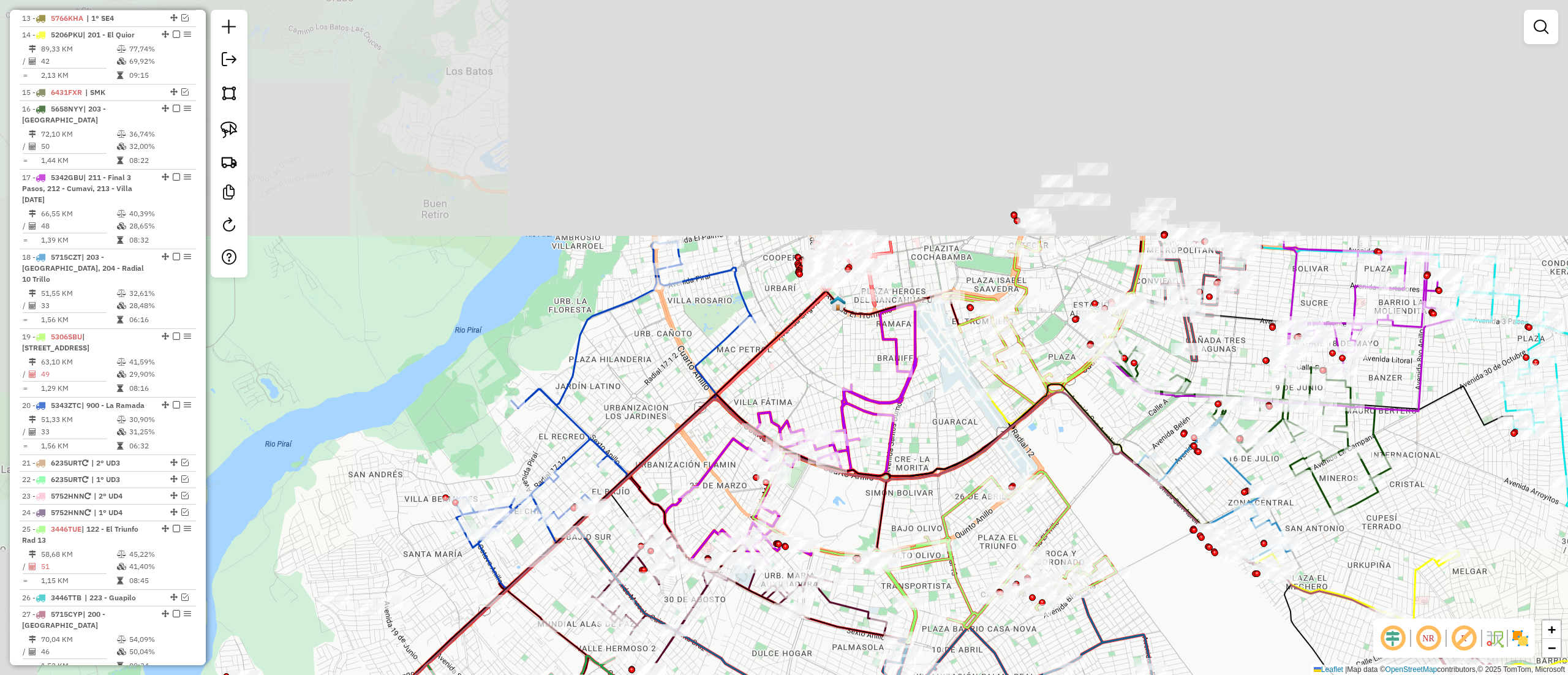
drag, startPoint x: 1052, startPoint y: 217, endPoint x: 1096, endPoint y: 518, distance: 304.2
click at [1096, 518] on div "Janela de atendimento Grade de atendimento Capacidade Transportadoras Veículos …" at bounding box center [784, 337] width 1568 height 675
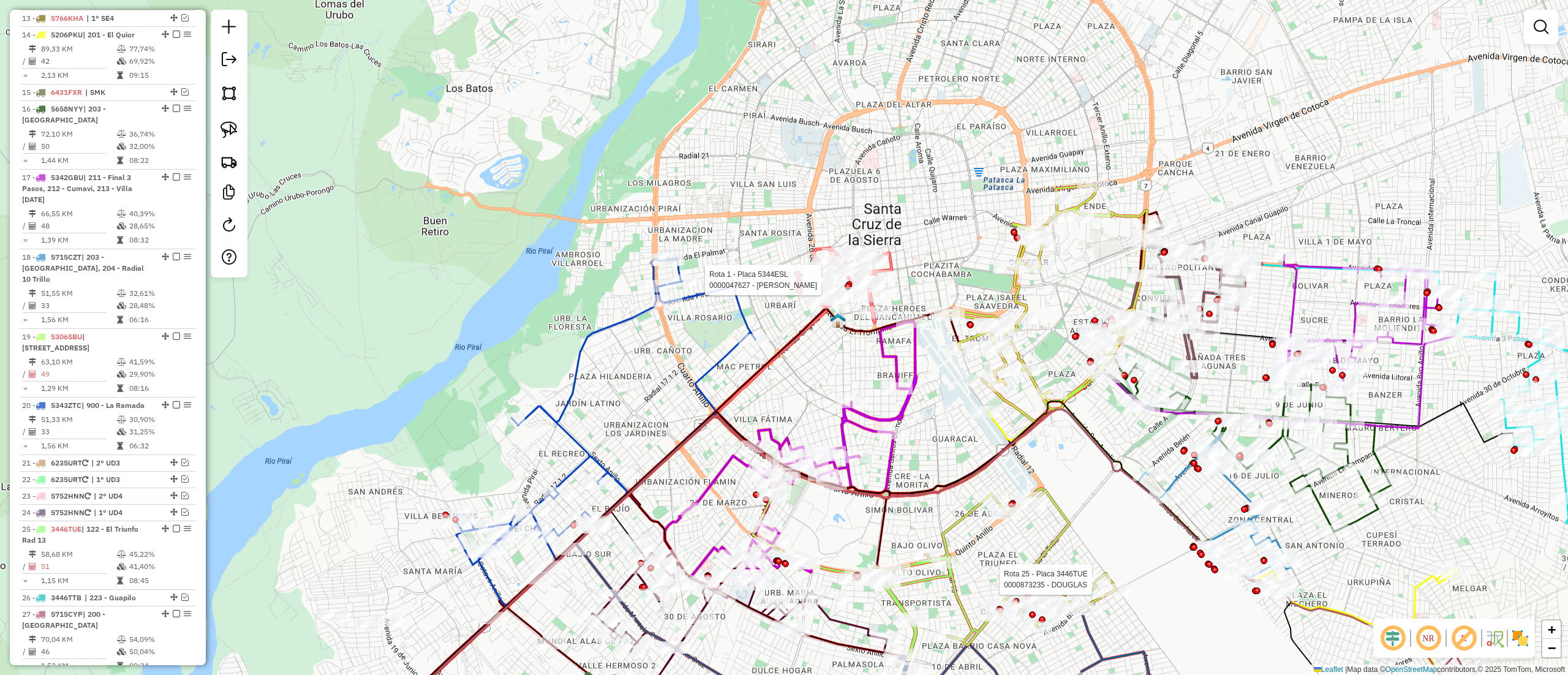
select select "**********"
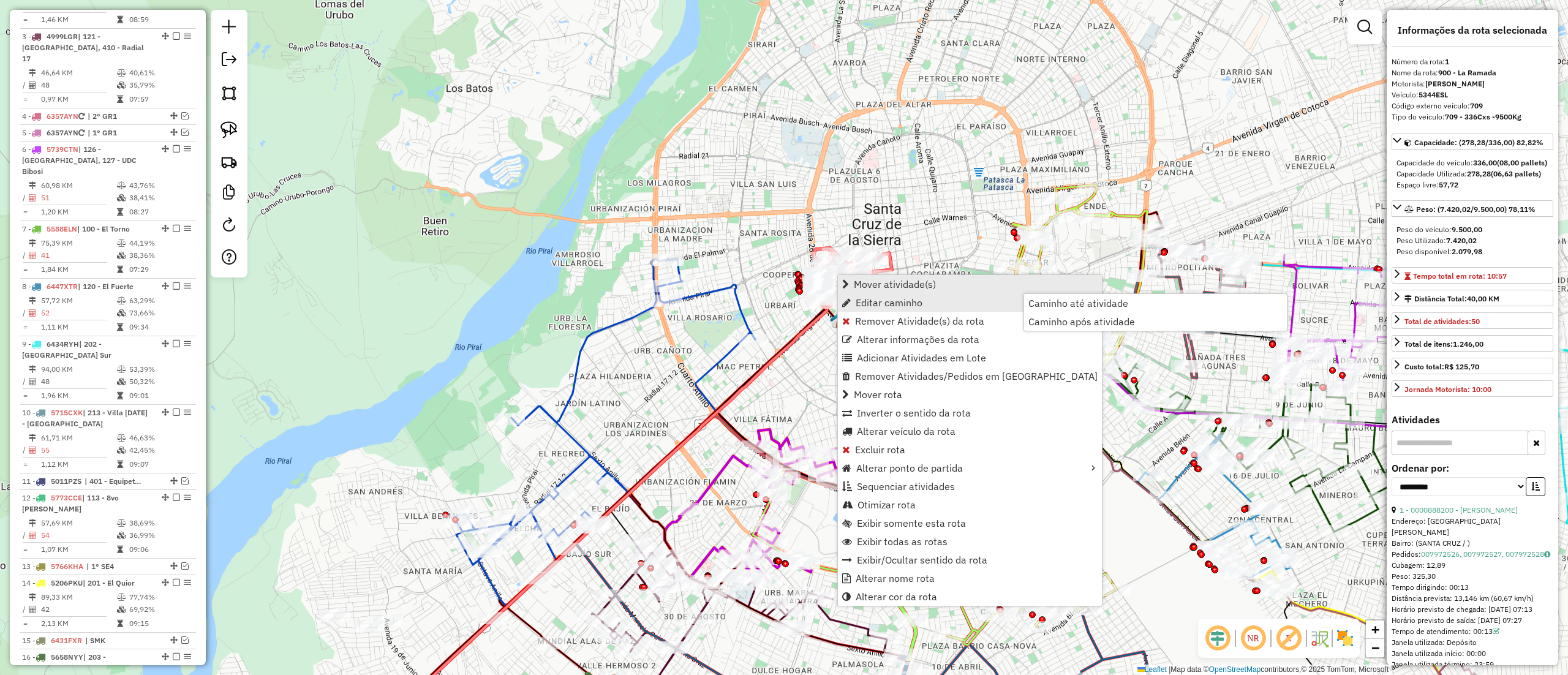
scroll to position [482, 0]
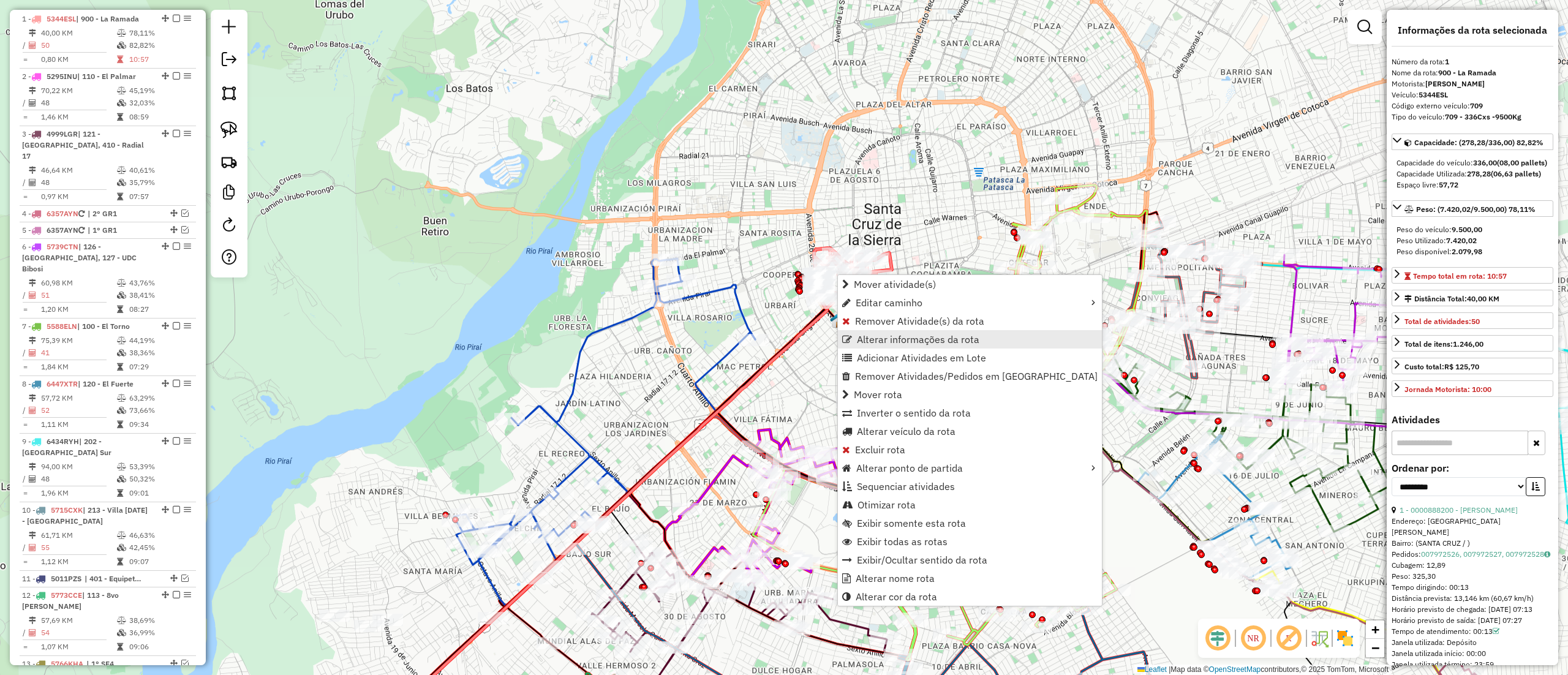
click at [932, 338] on span "Alterar informações da rota" at bounding box center [918, 339] width 122 height 10
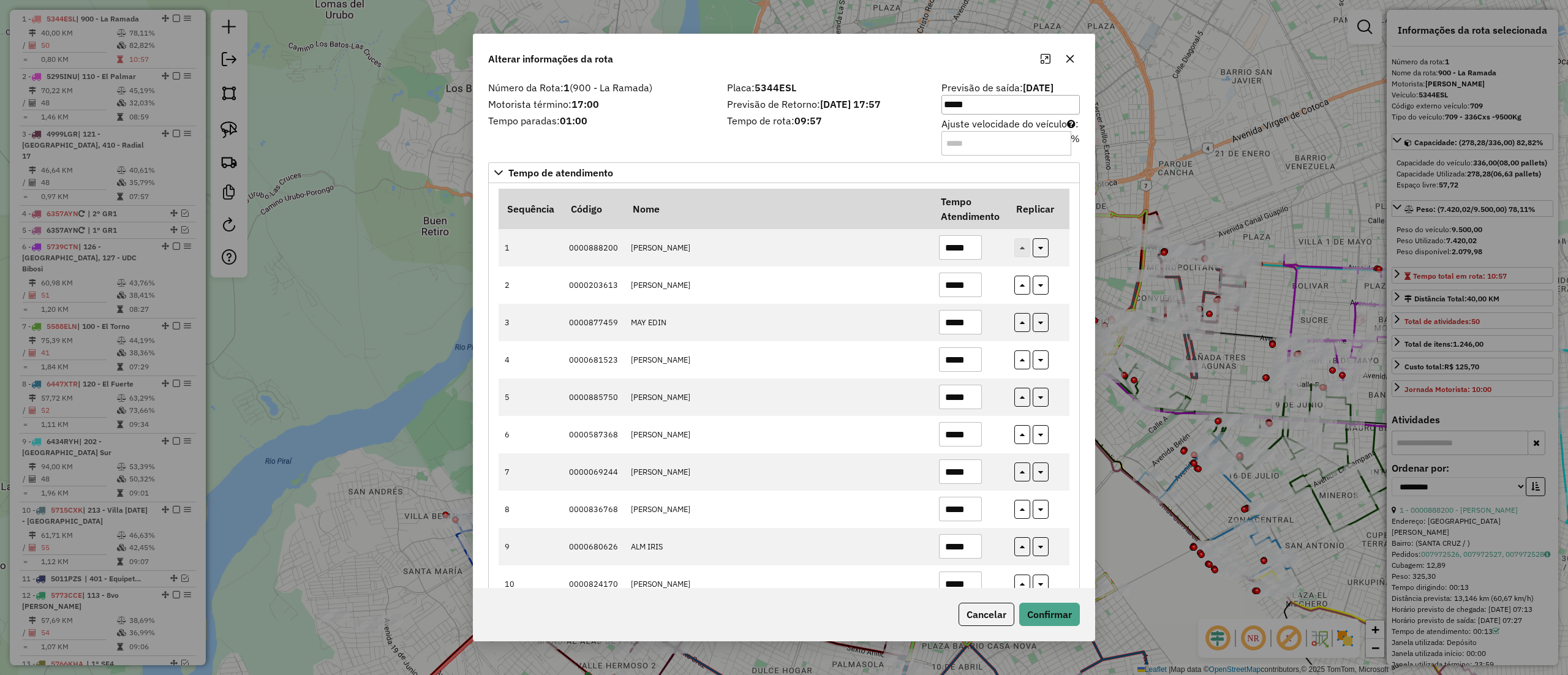
click at [983, 132] on input "Ajuste velocidade do veículo : %" at bounding box center [1005, 143] width 130 height 24
type input "****"
click at [1069, 617] on button "Confirmar" at bounding box center [1049, 614] width 61 height 24
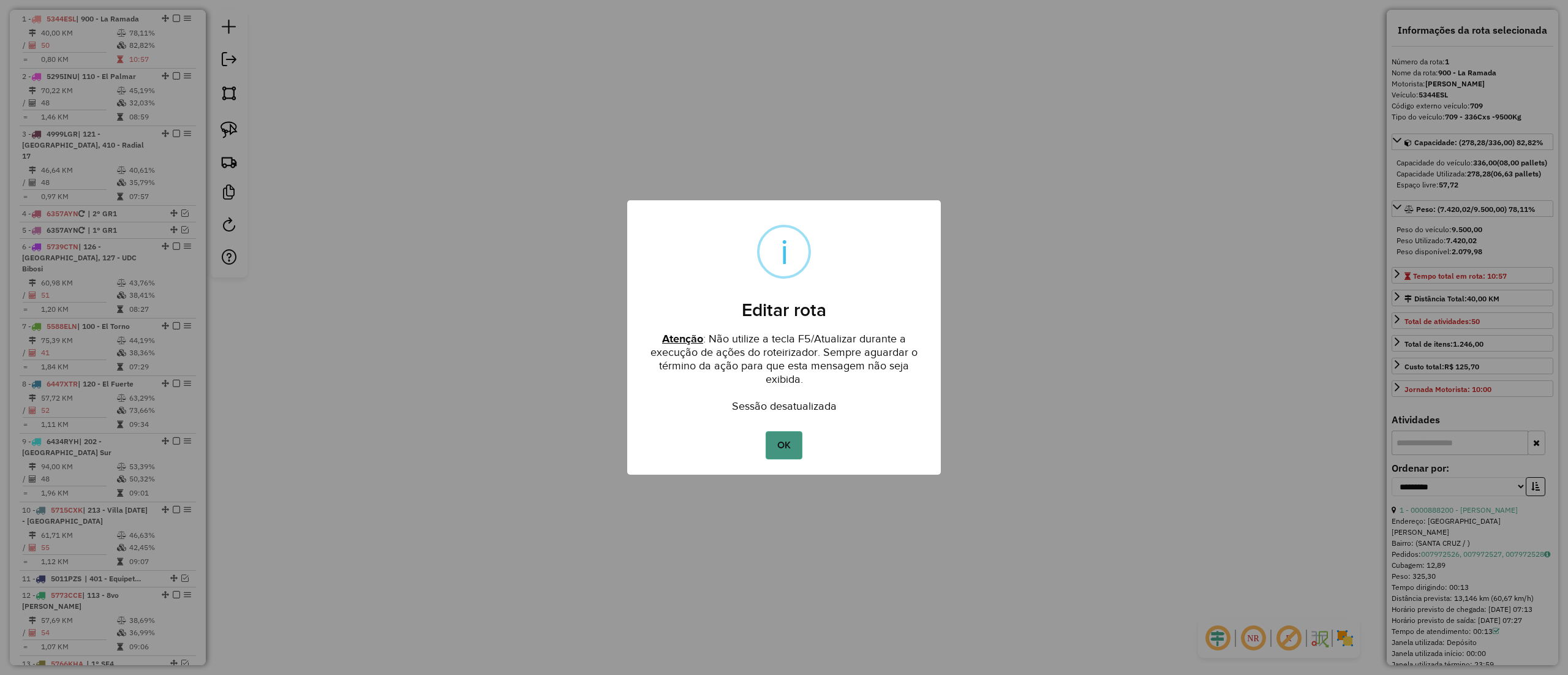
click at [794, 456] on button "OK" at bounding box center [784, 445] width 36 height 28
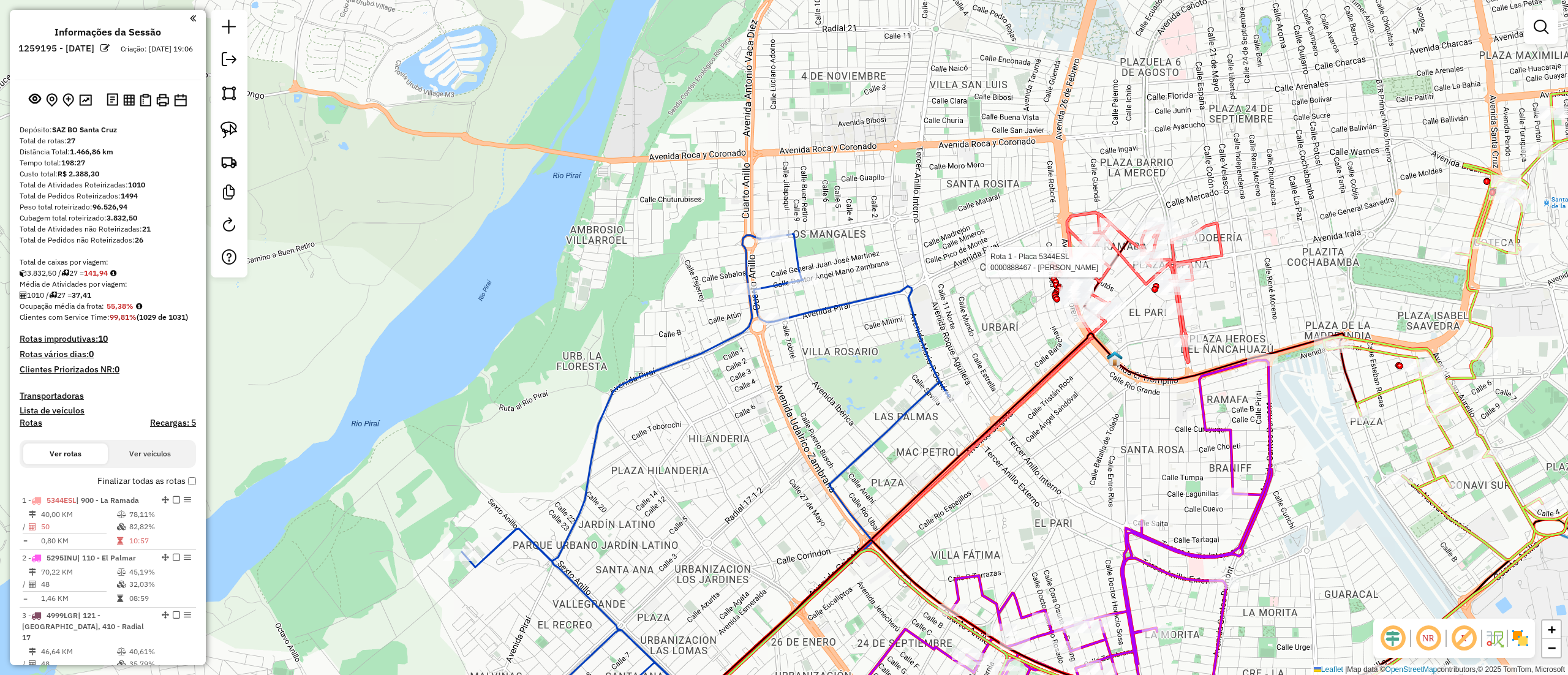
select select "**********"
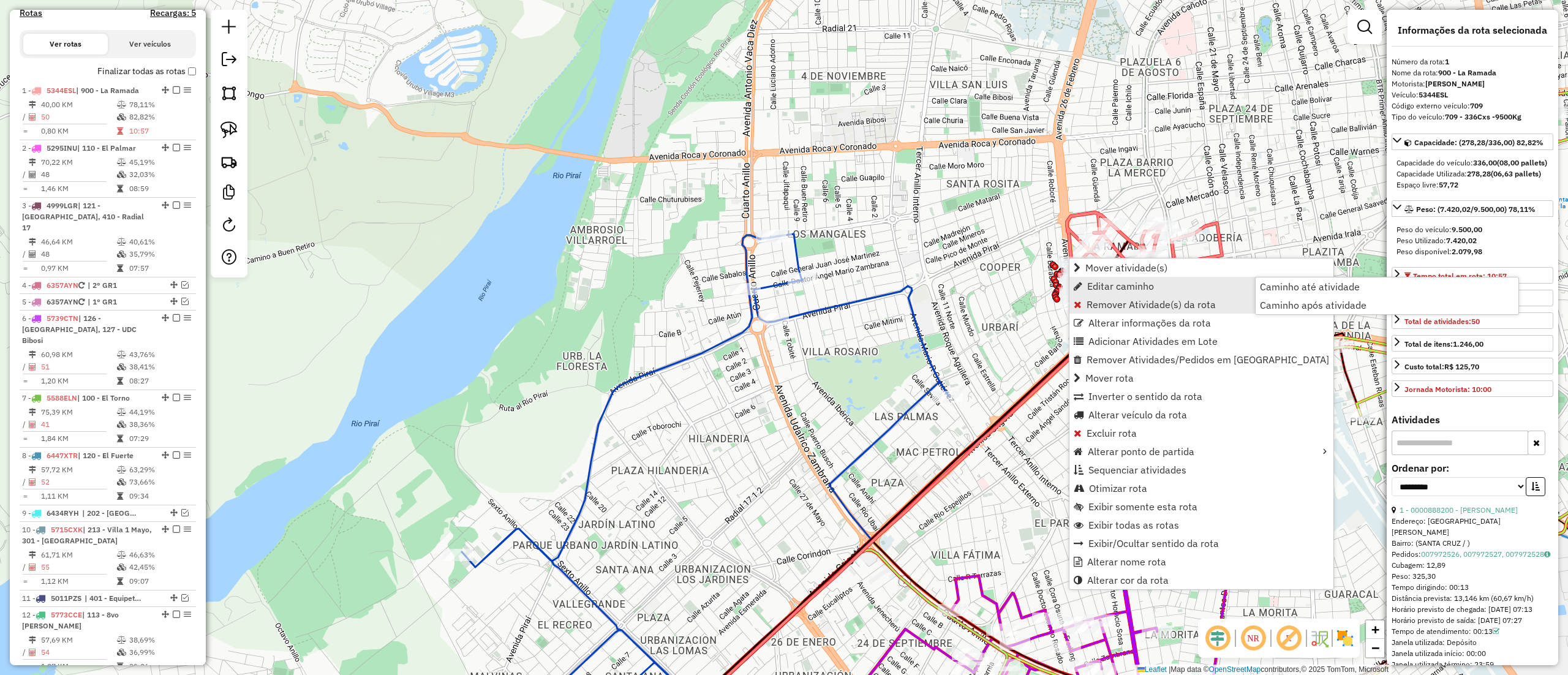
scroll to position [482, 0]
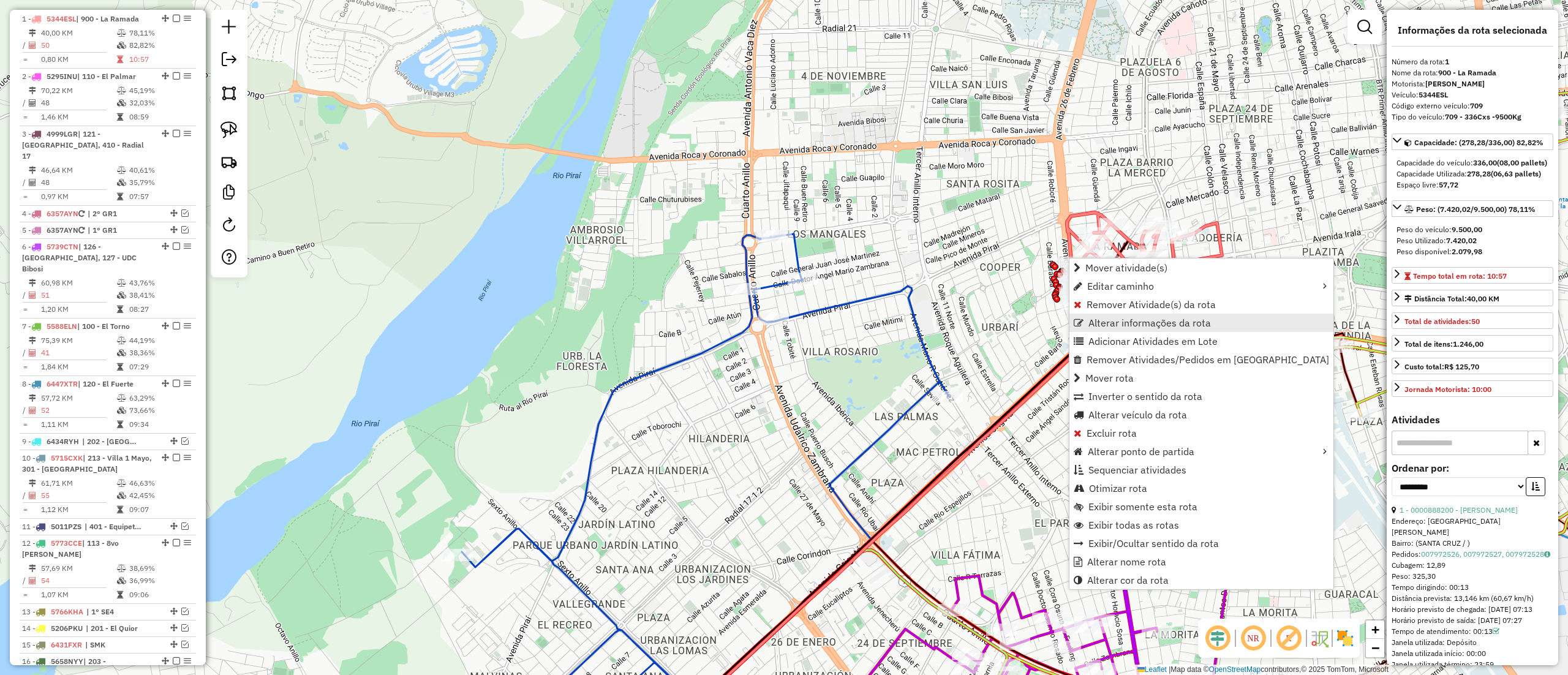
click at [1158, 321] on span "Alterar informações da rota" at bounding box center [1150, 323] width 122 height 10
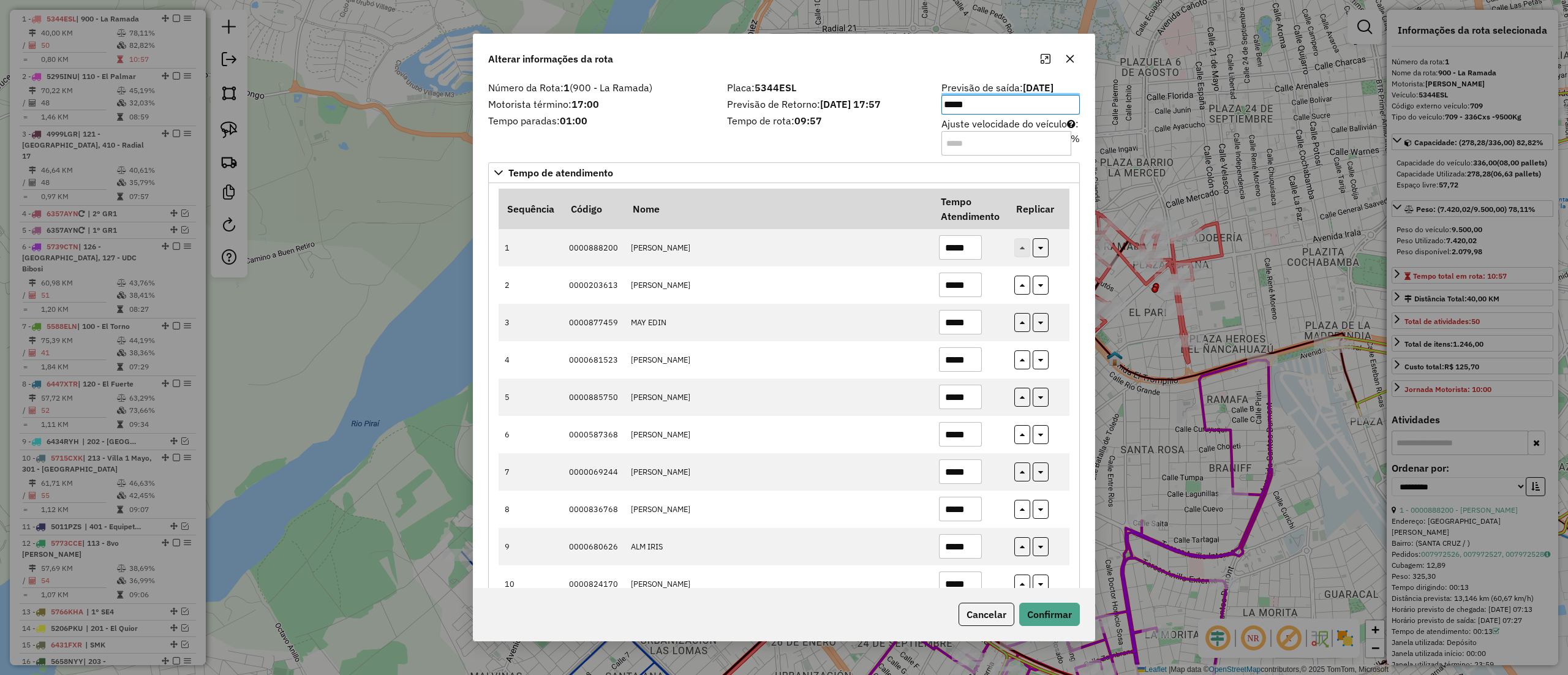
click at [959, 151] on input "Ajuste velocidade do veículo : %" at bounding box center [1005, 143] width 130 height 24
type input "****"
click at [1059, 604] on button "Confirmar" at bounding box center [1049, 614] width 61 height 24
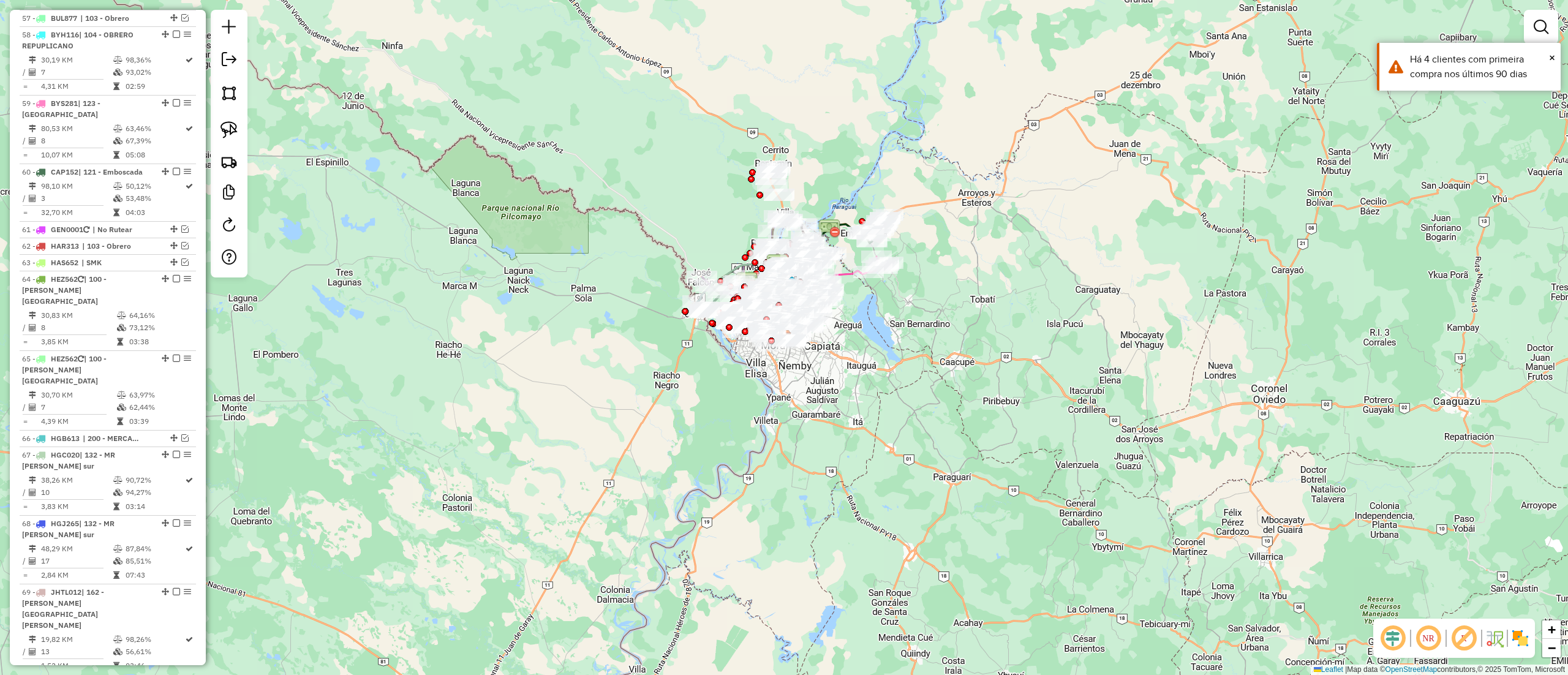
scroll to position [4500, 0]
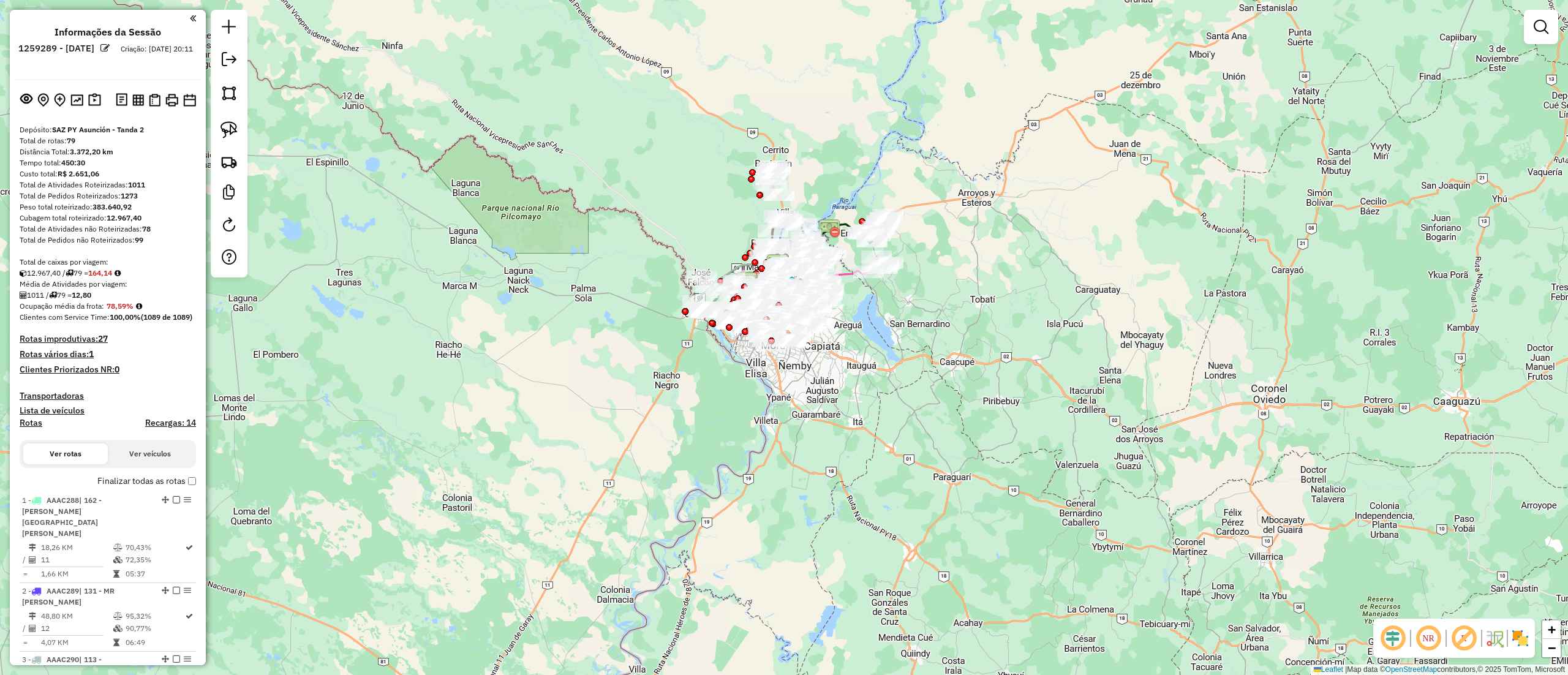
drag, startPoint x: 209, startPoint y: 277, endPoint x: 197, endPoint y: 284, distance: 13.9
click at [204, 279] on hb-router-mapa "Informações da Sessão 1259289 - 04/09/2025 Criação: 03/09/2025 20:11 Depósito: …" at bounding box center [784, 337] width 1568 height 675
